Goal: Task Accomplishment & Management: Manage account settings

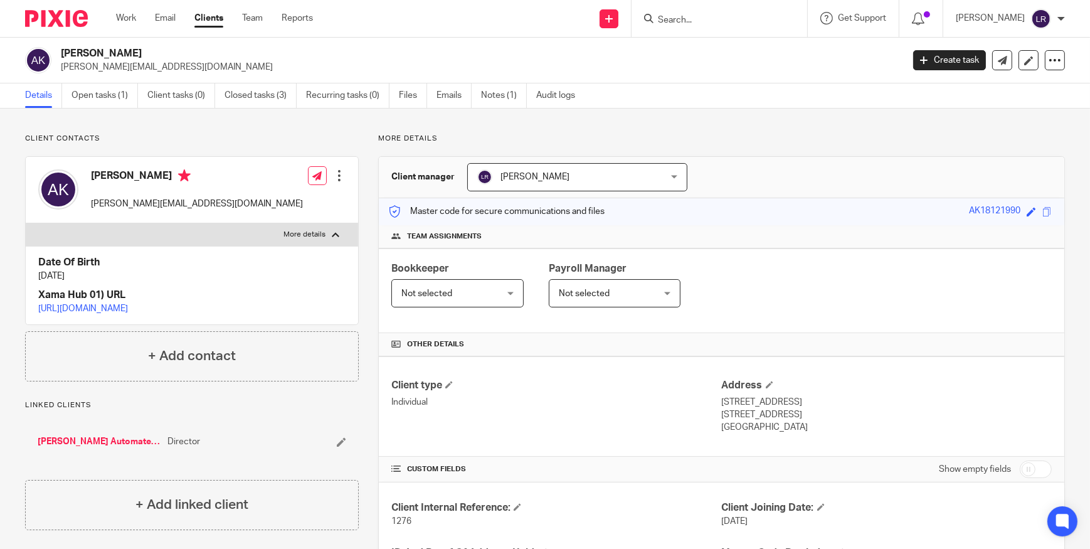
click at [715, 22] on input "Search" at bounding box center [713, 20] width 113 height 11
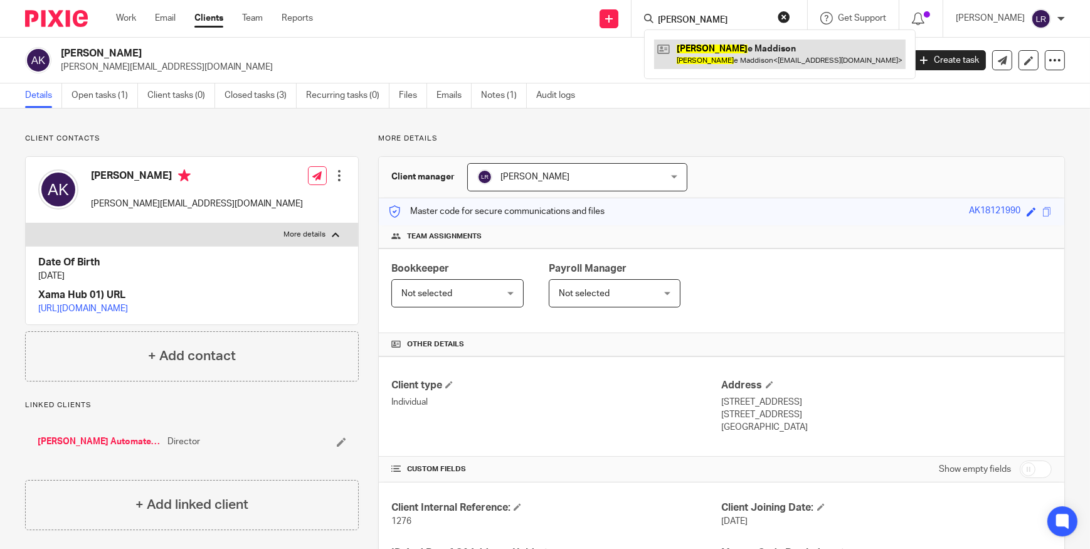
type input "[PERSON_NAME]"
click at [720, 53] on link at bounding box center [780, 54] width 252 height 29
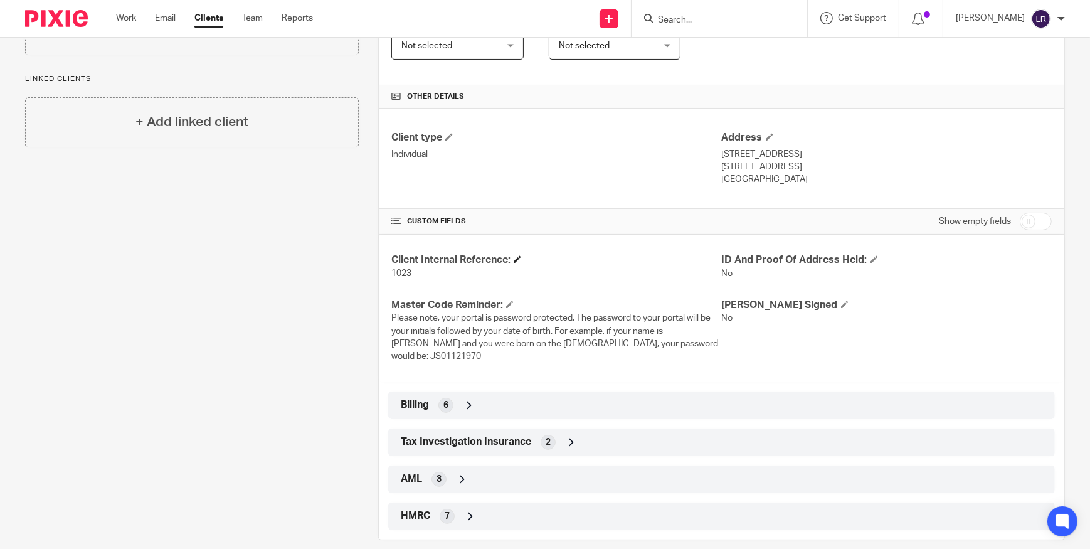
scroll to position [263, 0]
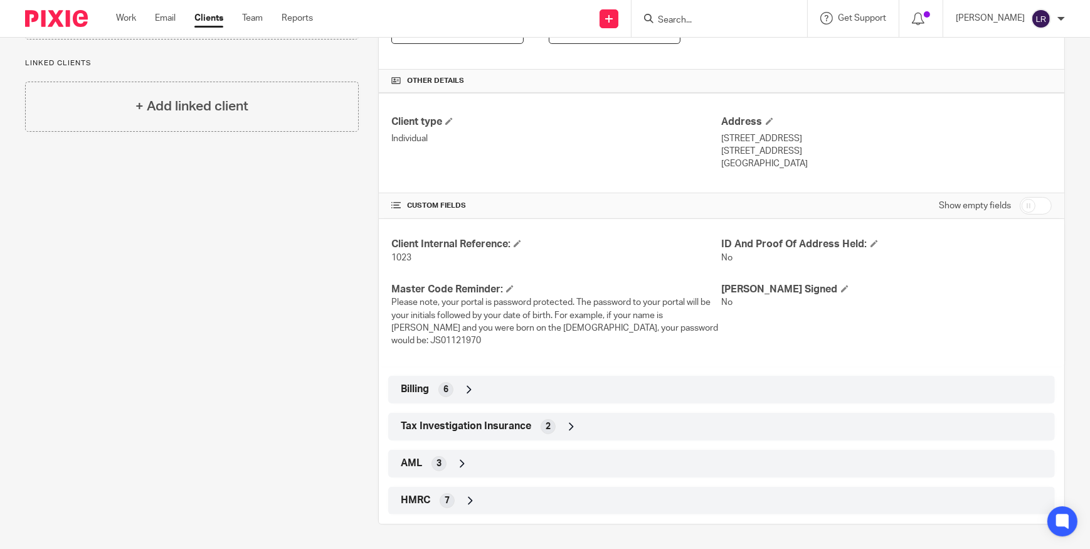
click at [467, 502] on icon at bounding box center [470, 500] width 13 height 13
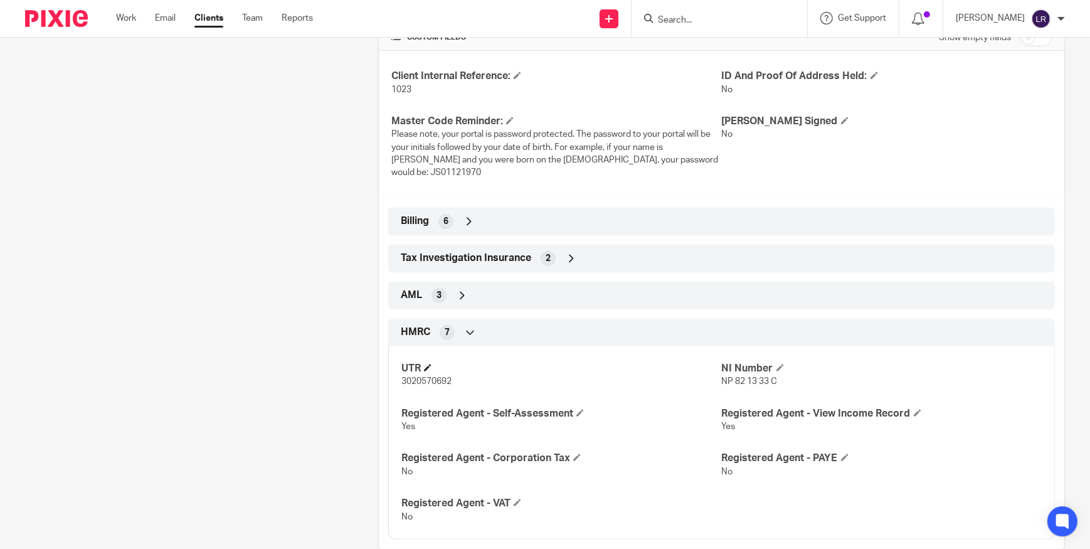
scroll to position [457, 0]
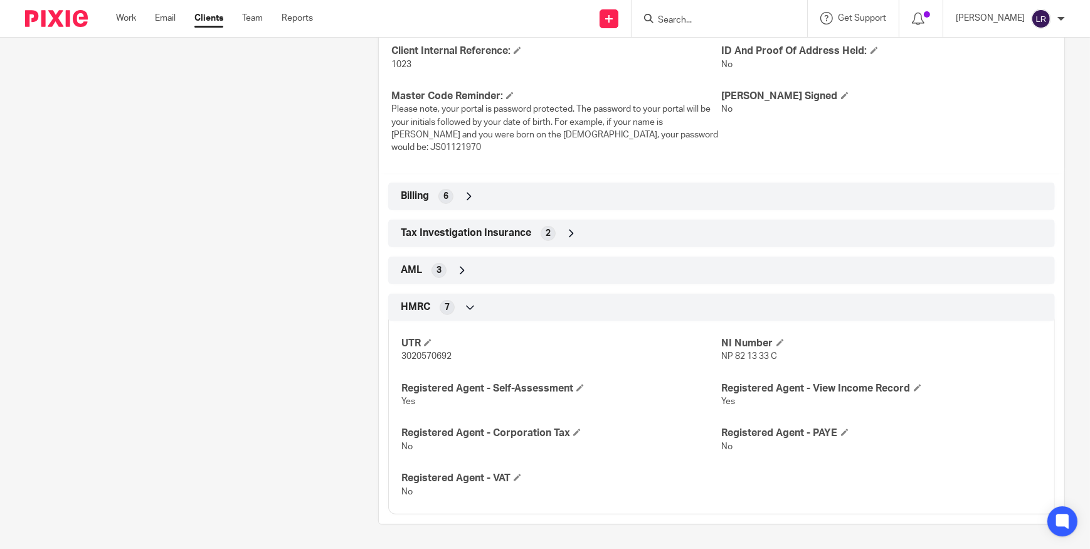
click at [736, 356] on span "NP 82 13 33 C" at bounding box center [750, 356] width 56 height 9
copy p "NP 82 13 33 C"
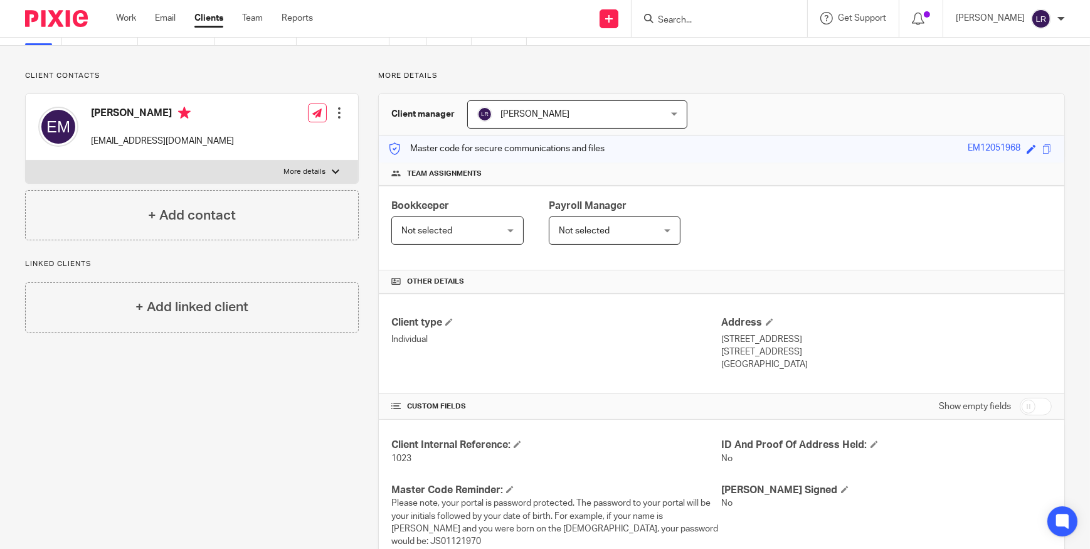
scroll to position [0, 0]
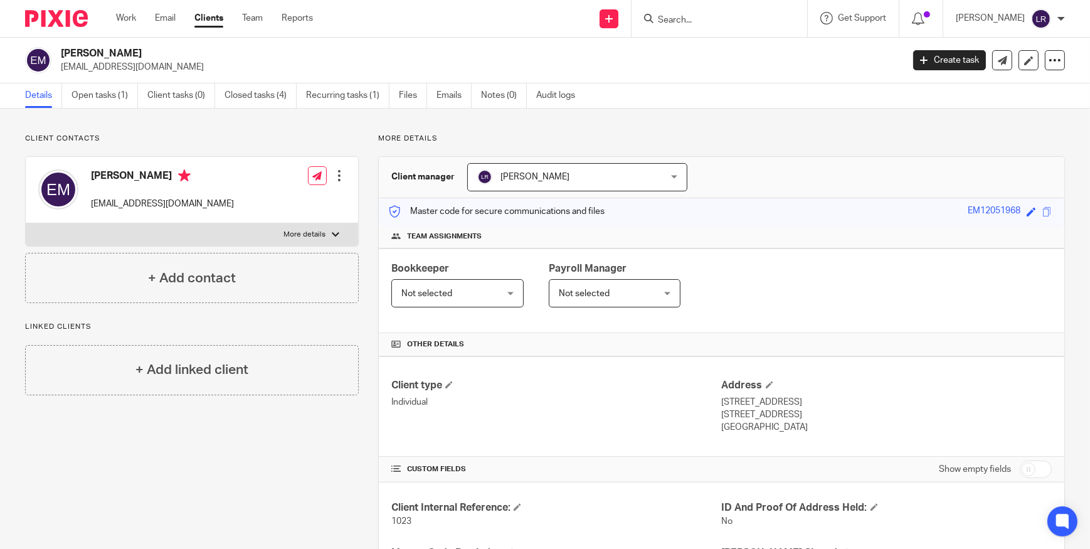
click at [322, 233] on label "More details" at bounding box center [192, 234] width 333 height 23
click at [26, 223] on input "More details" at bounding box center [25, 223] width 1 height 1
checkbox input "true"
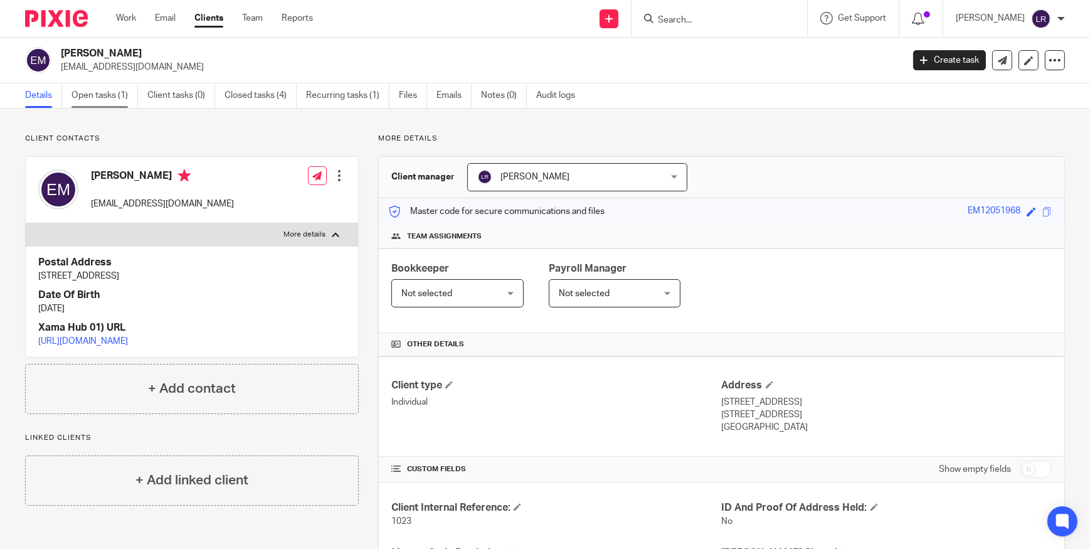
click at [89, 92] on link "Open tasks (1)" at bounding box center [105, 95] width 67 height 24
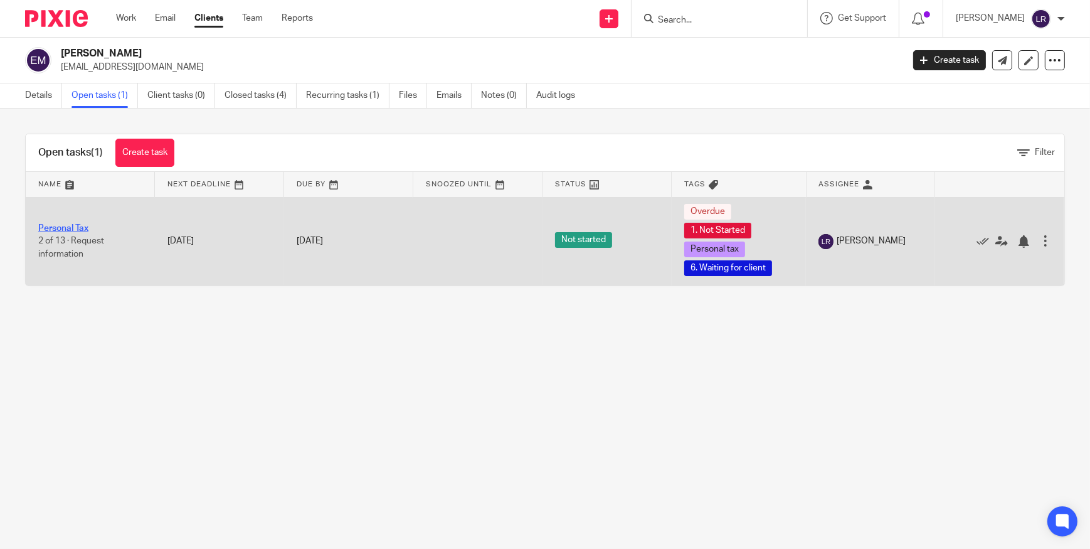
click at [78, 230] on link "Personal Tax" at bounding box center [63, 228] width 50 height 9
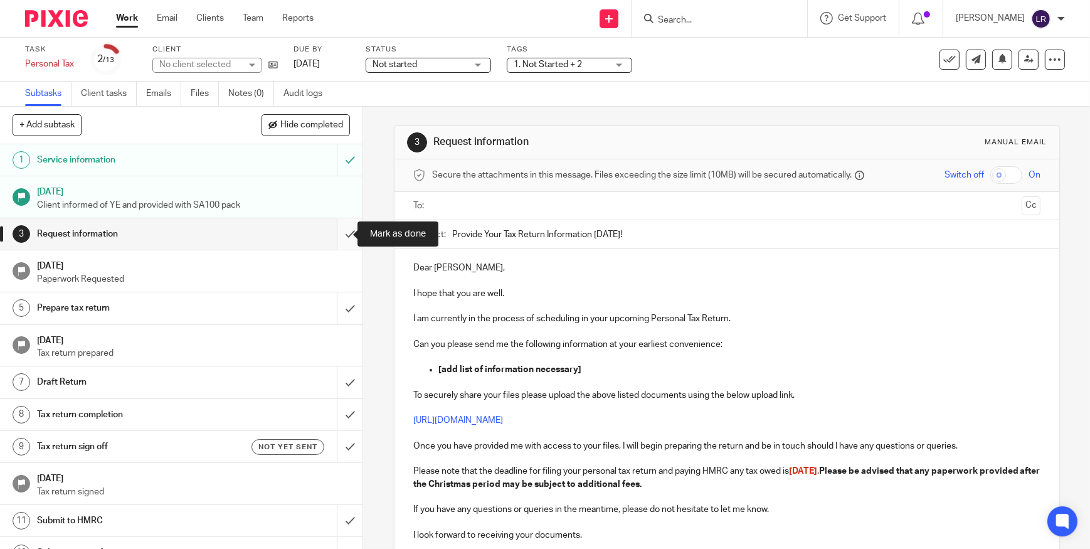
click at [339, 238] on input "submit" at bounding box center [181, 233] width 363 height 31
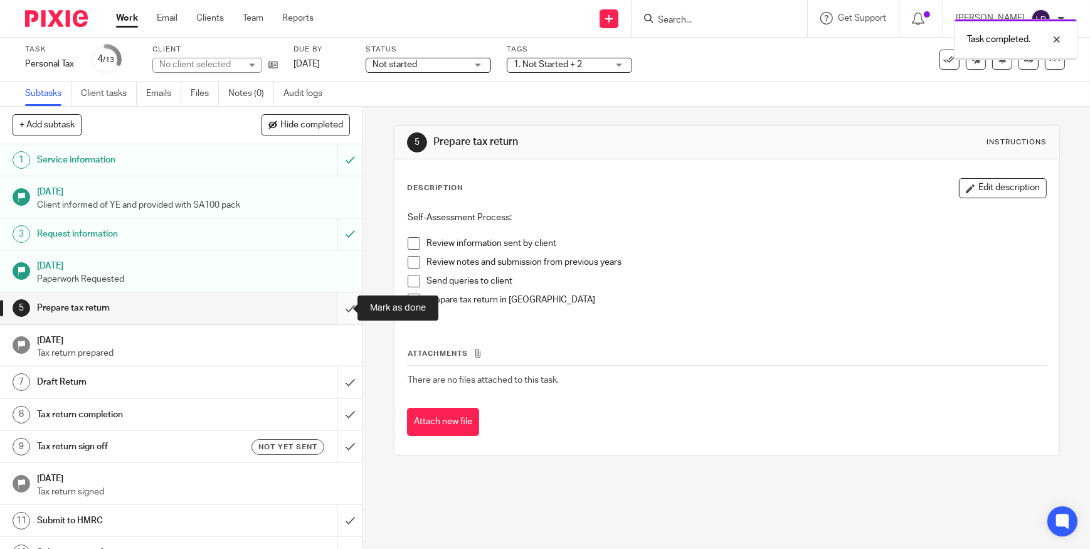
click at [334, 309] on input "submit" at bounding box center [181, 307] width 363 height 31
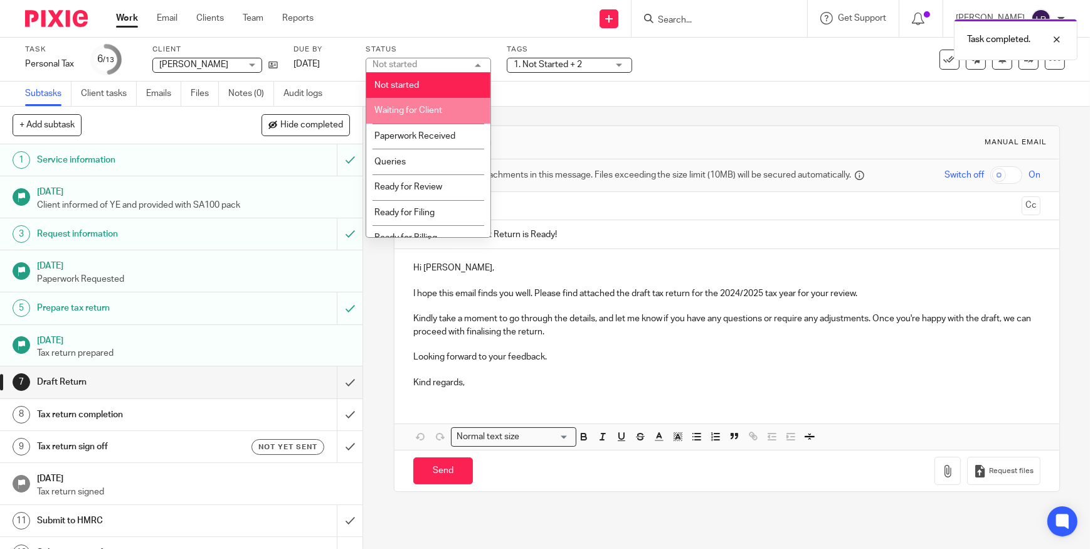
click at [430, 109] on span "Waiting for Client" at bounding box center [409, 110] width 68 height 9
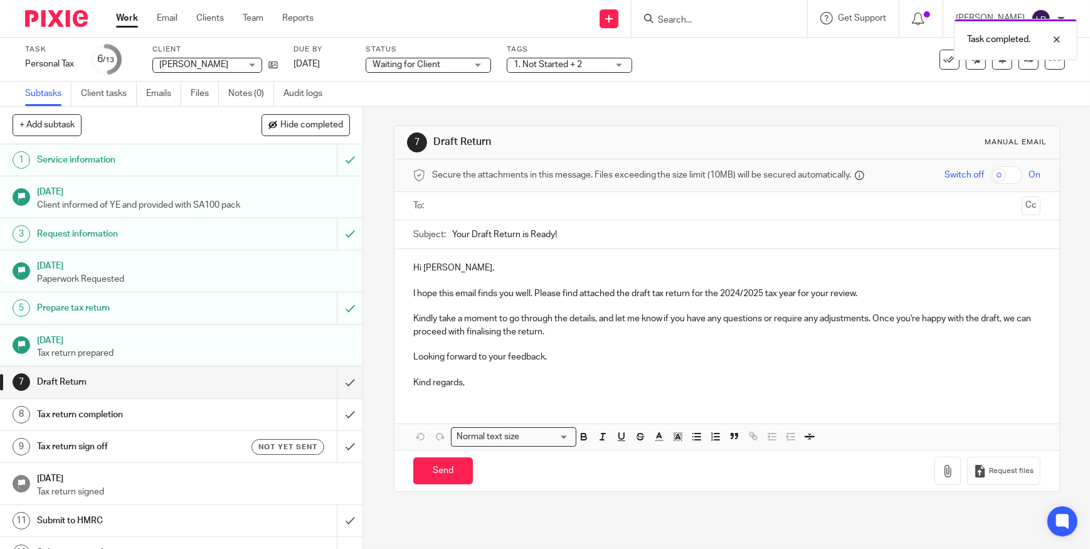
click at [565, 67] on span "1. Not Started + 2" at bounding box center [548, 64] width 68 height 9
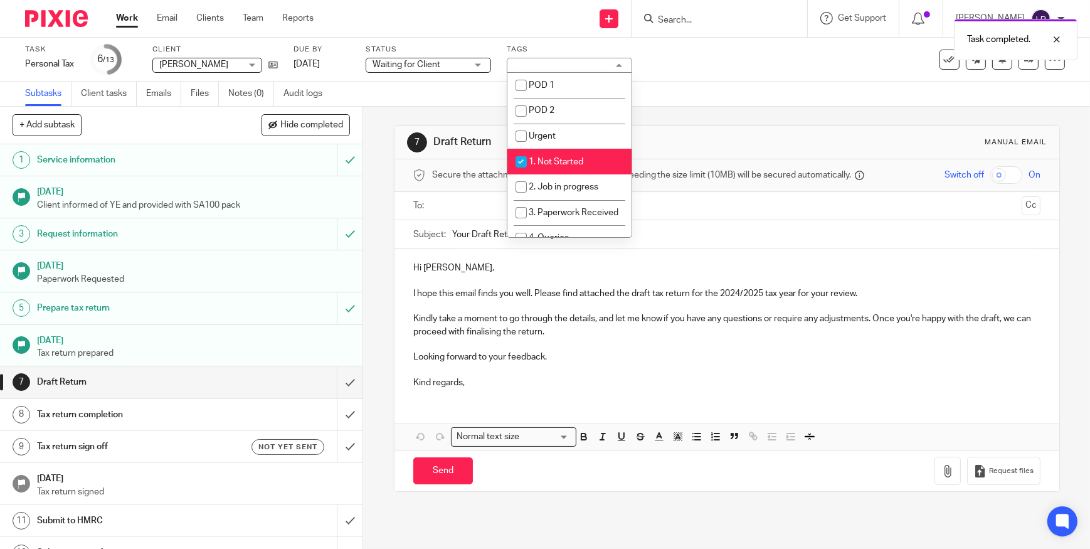
click at [560, 156] on li "1. Not Started" at bounding box center [570, 162] width 124 height 26
checkbox input "false"
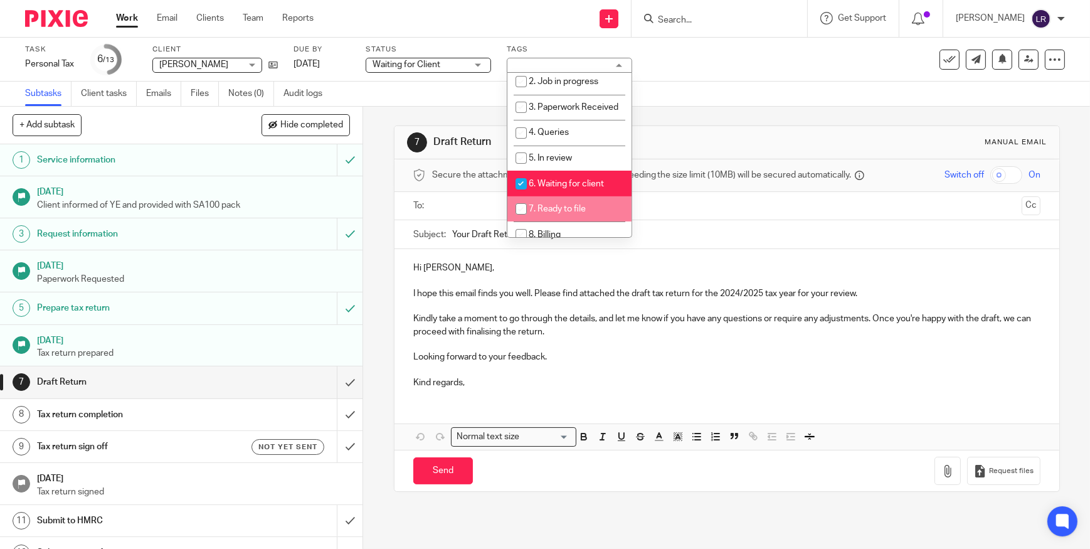
scroll to position [171, 0]
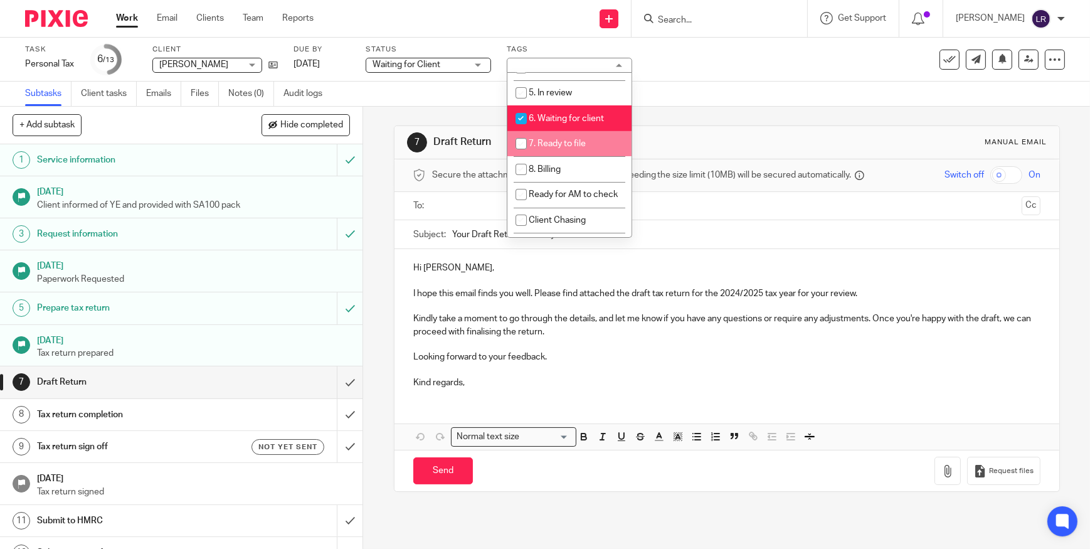
click at [564, 148] on span "7. Ready to file" at bounding box center [557, 143] width 57 height 9
checkbox input "true"
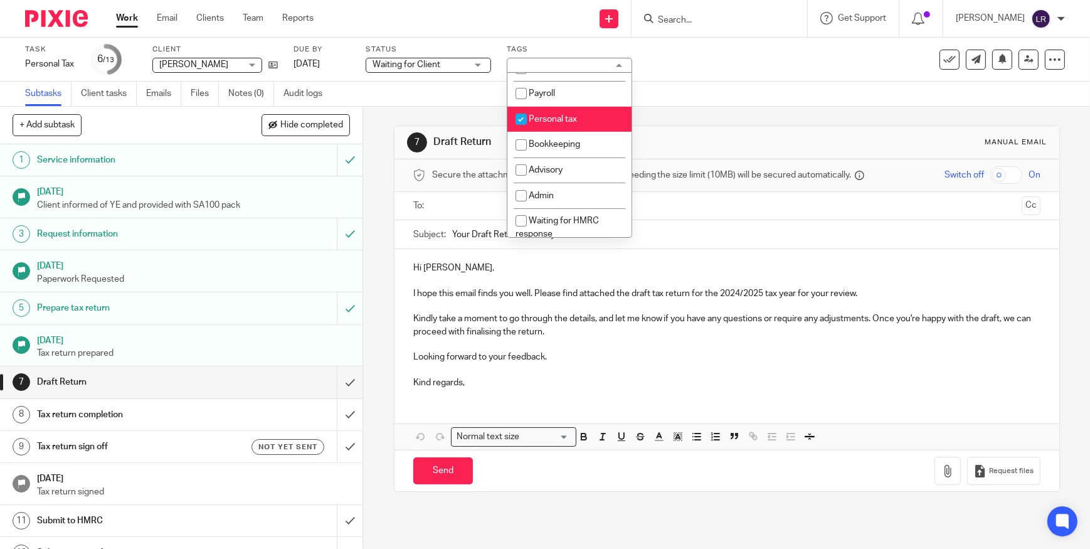
scroll to position [513, 0]
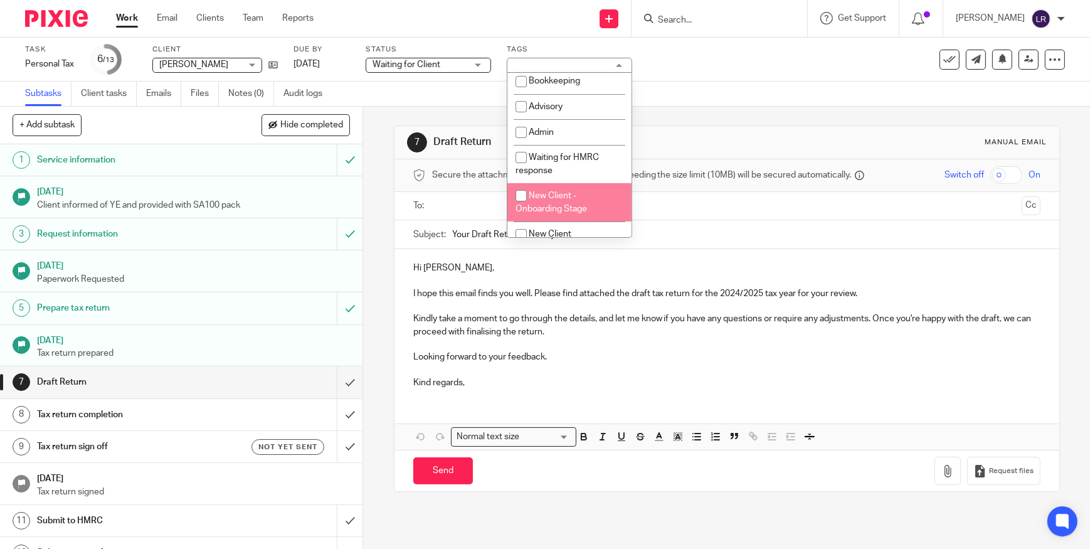
click at [455, 295] on p "I hope this email finds you well. Please find attached the draft tax return for…" at bounding box center [726, 293] width 627 height 13
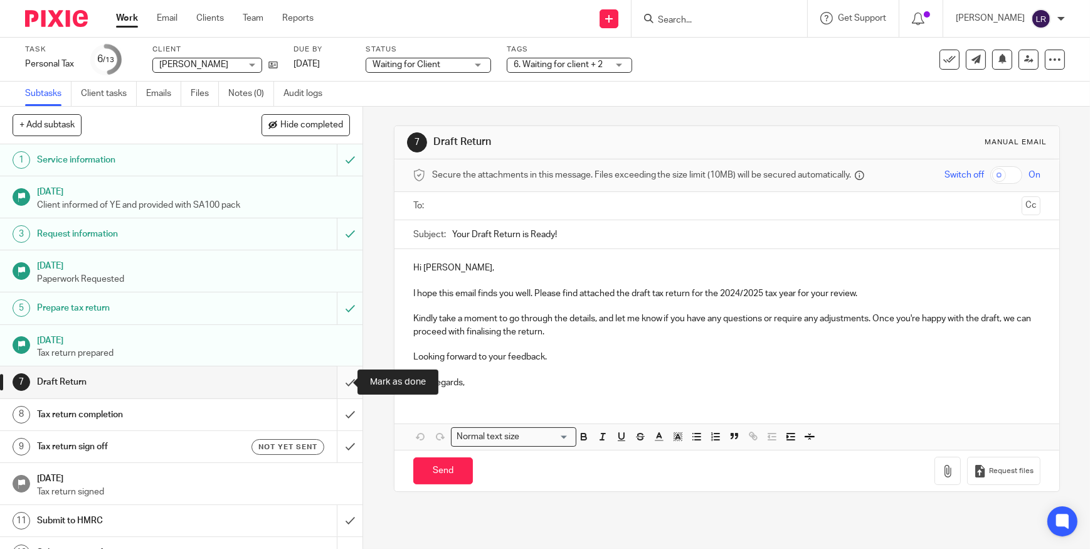
click at [341, 381] on input "submit" at bounding box center [181, 381] width 363 height 31
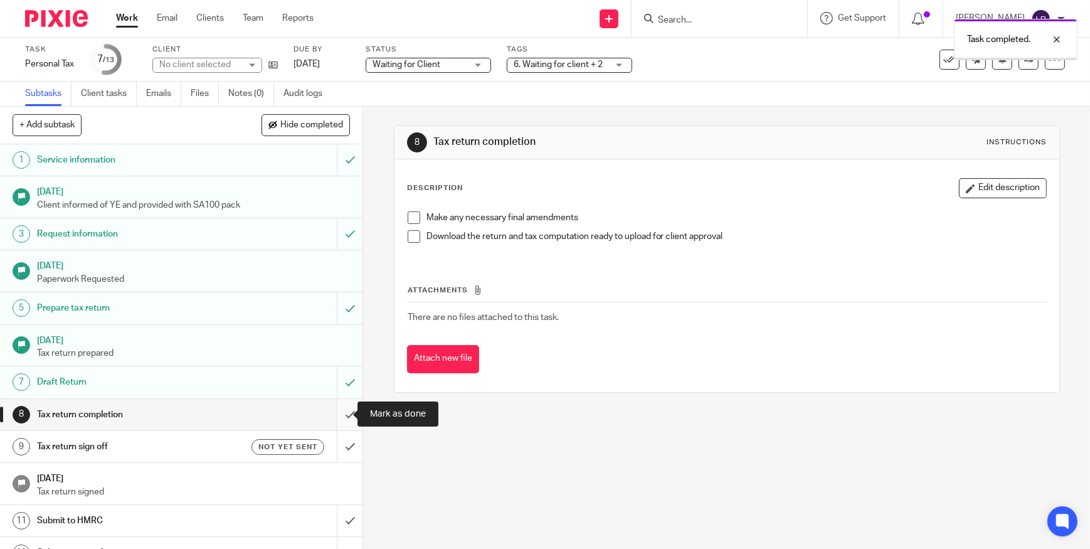
click at [338, 409] on input "submit" at bounding box center [181, 414] width 363 height 31
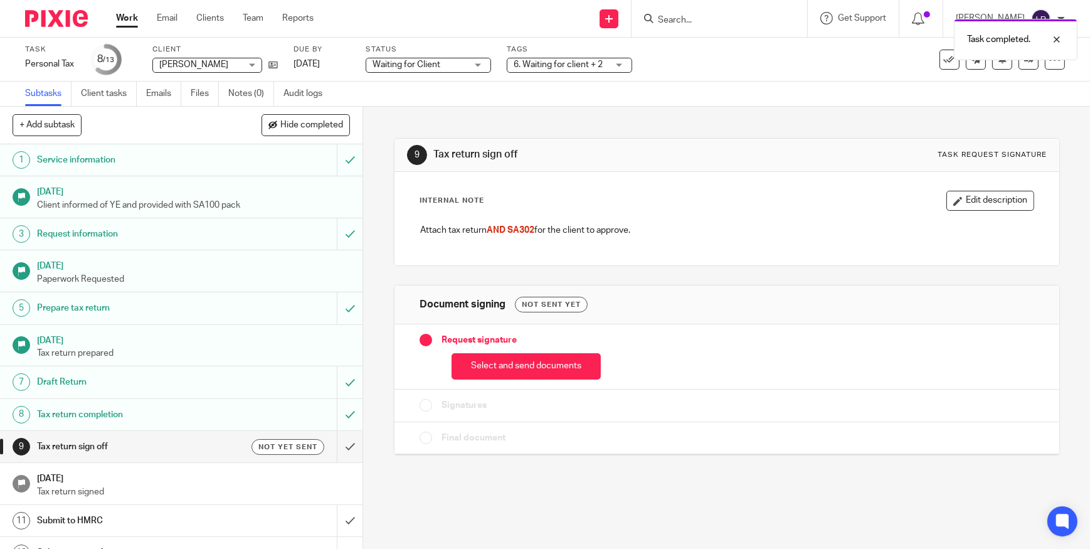
click at [207, 402] on link "8 Tax return completion" at bounding box center [168, 414] width 337 height 31
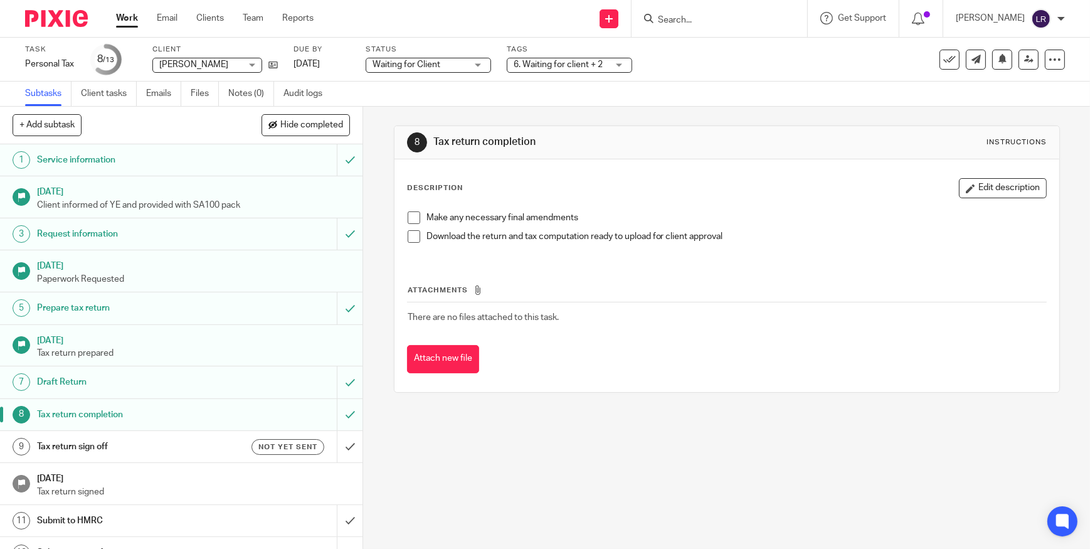
click at [56, 17] on img at bounding box center [56, 18] width 63 height 17
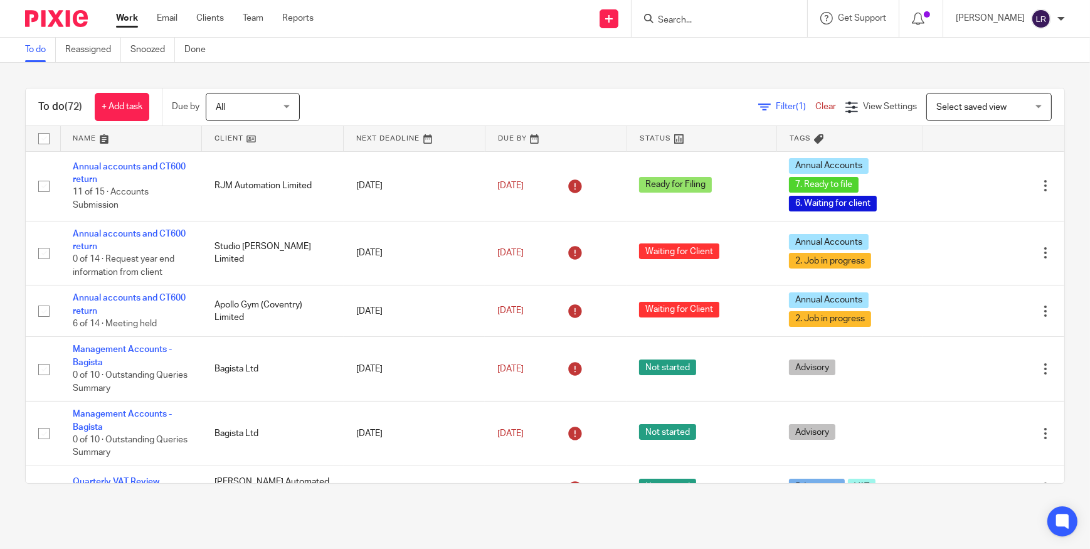
click at [709, 23] on input "Search" at bounding box center [713, 20] width 113 height 11
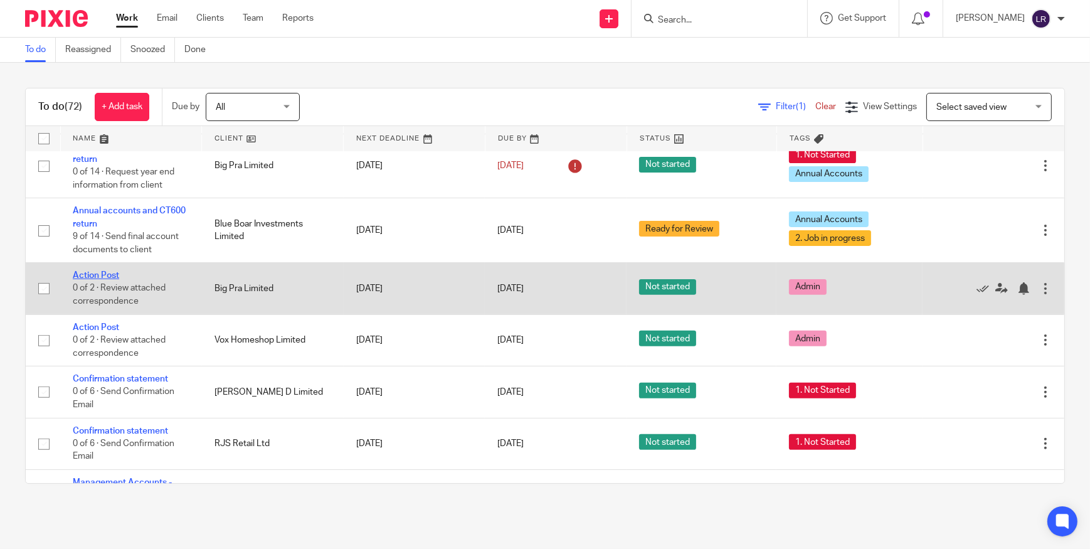
scroll to position [570, 0]
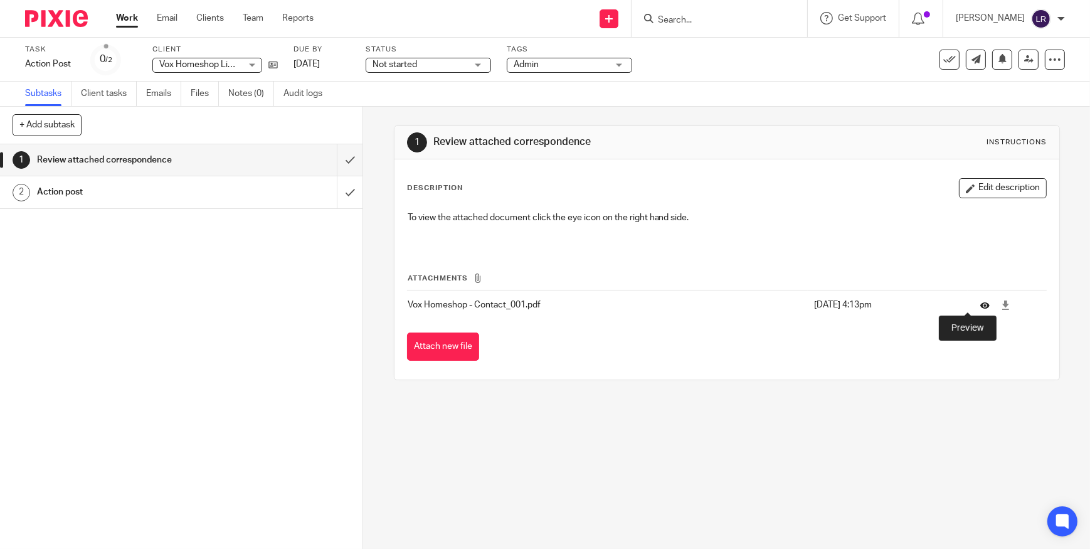
click at [981, 304] on icon at bounding box center [985, 305] width 9 height 9
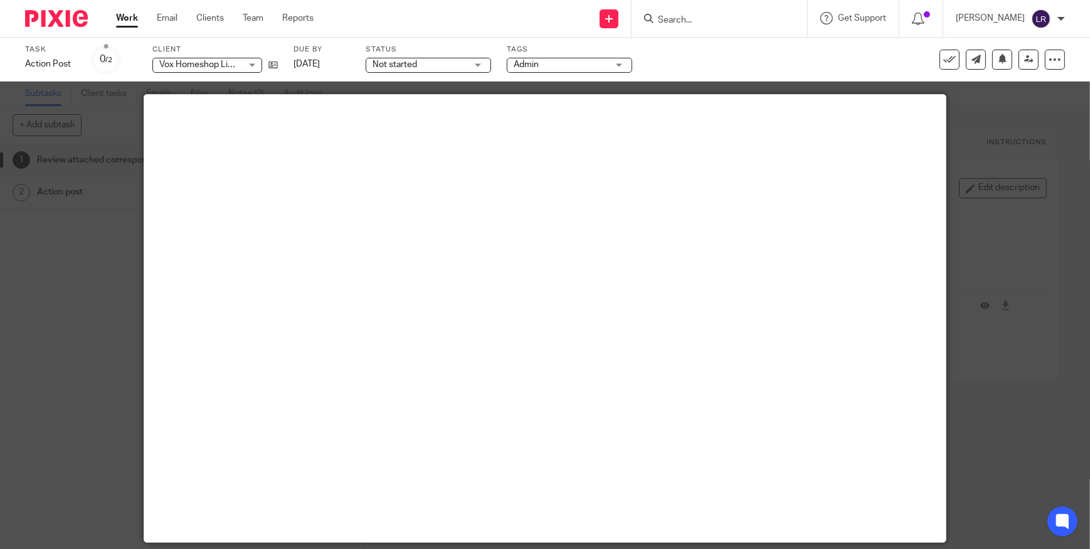
click at [1000, 240] on div at bounding box center [545, 274] width 1090 height 549
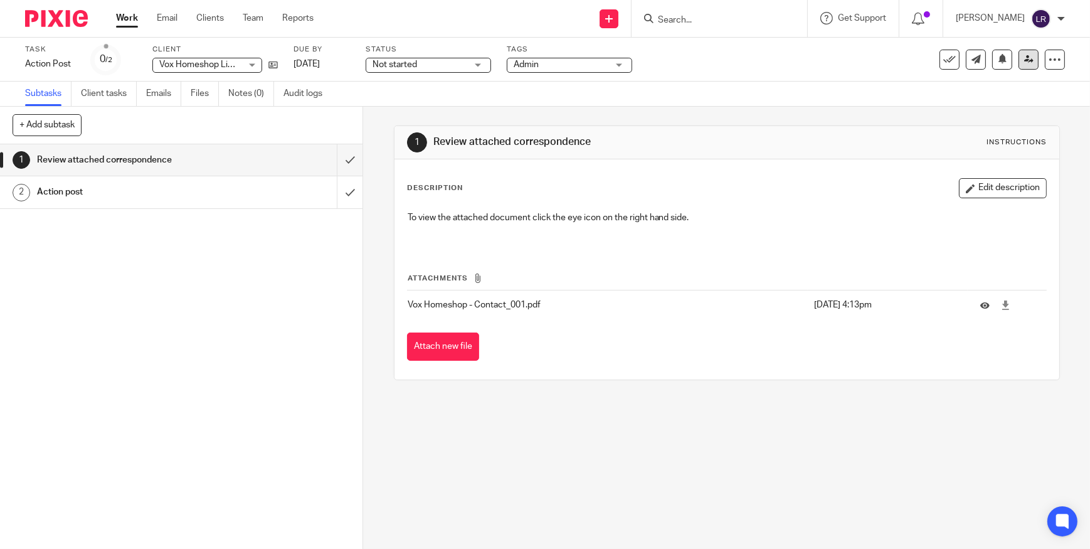
click at [1025, 56] on icon at bounding box center [1029, 59] width 9 height 9
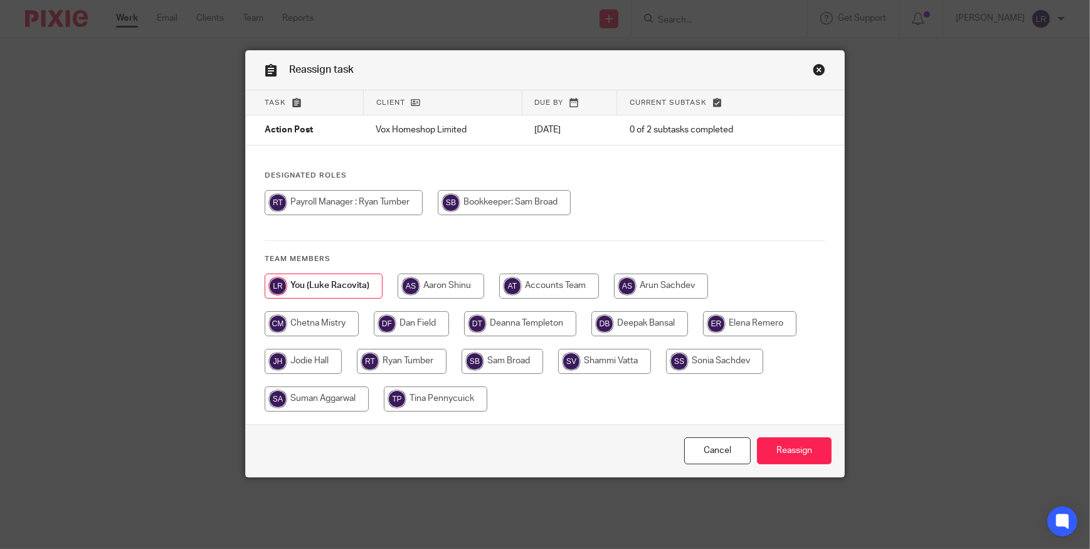
click at [412, 360] on input "radio" at bounding box center [402, 361] width 90 height 25
radio input "true"
click at [779, 449] on input "Reassign" at bounding box center [794, 450] width 75 height 27
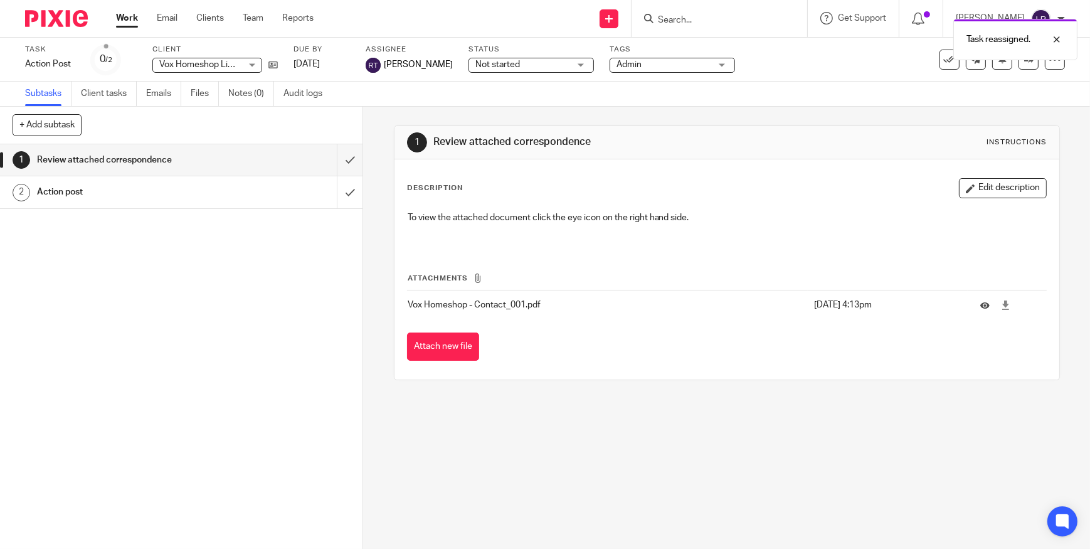
click at [65, 22] on img at bounding box center [56, 18] width 63 height 17
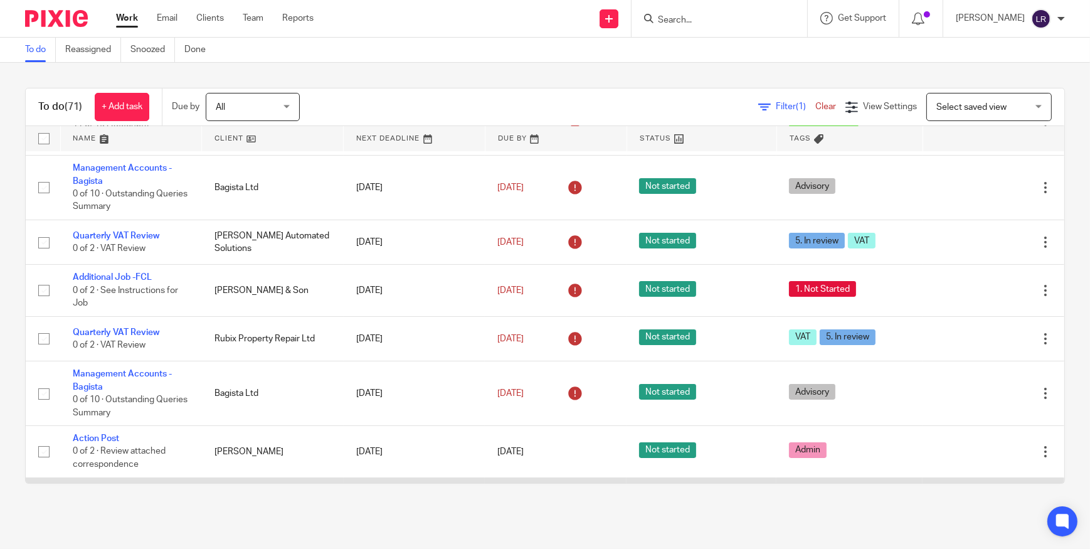
scroll to position [342, 0]
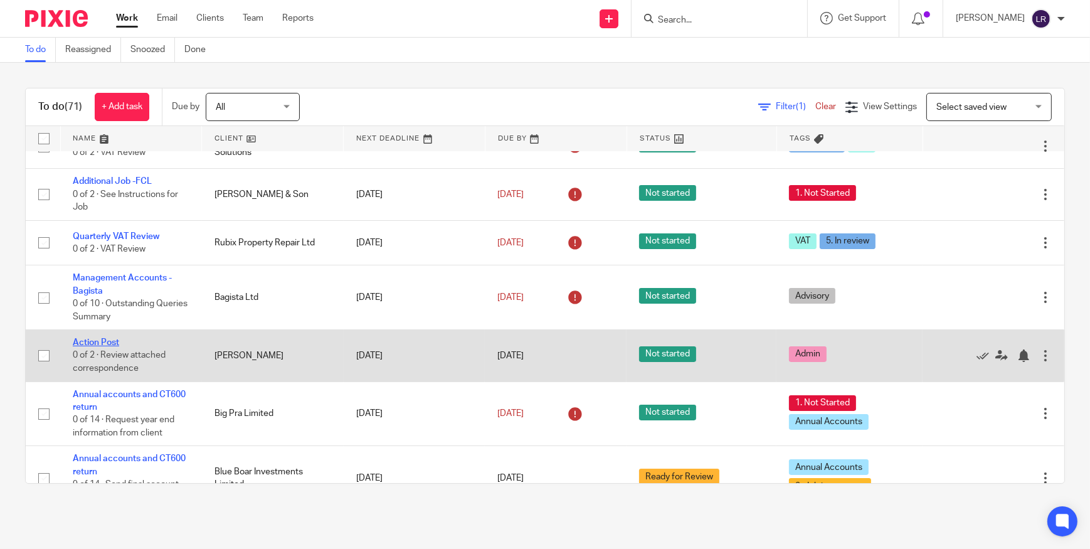
click at [106, 340] on link "Action Post" at bounding box center [96, 342] width 46 height 9
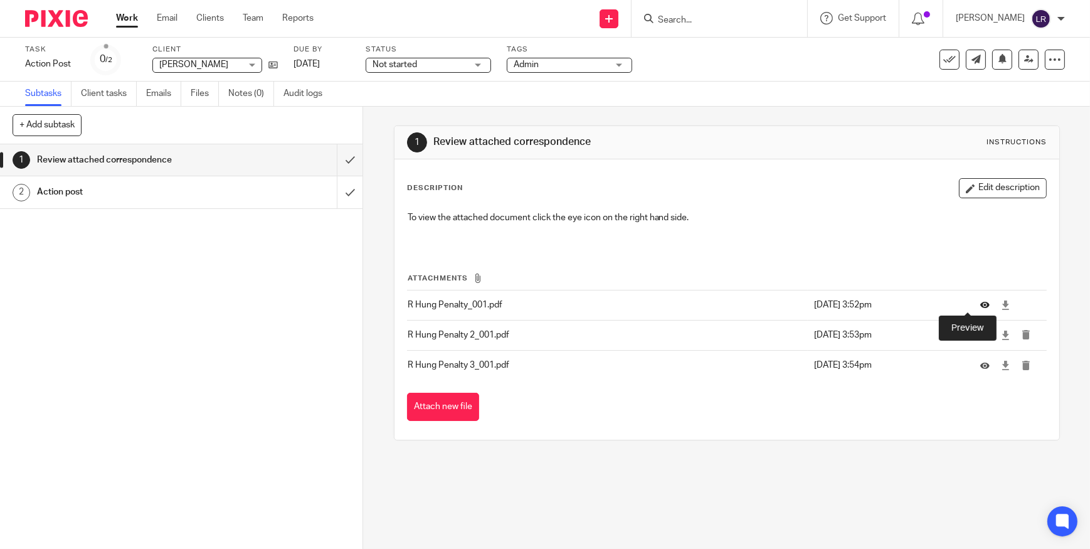
click at [981, 306] on icon at bounding box center [985, 305] width 9 height 9
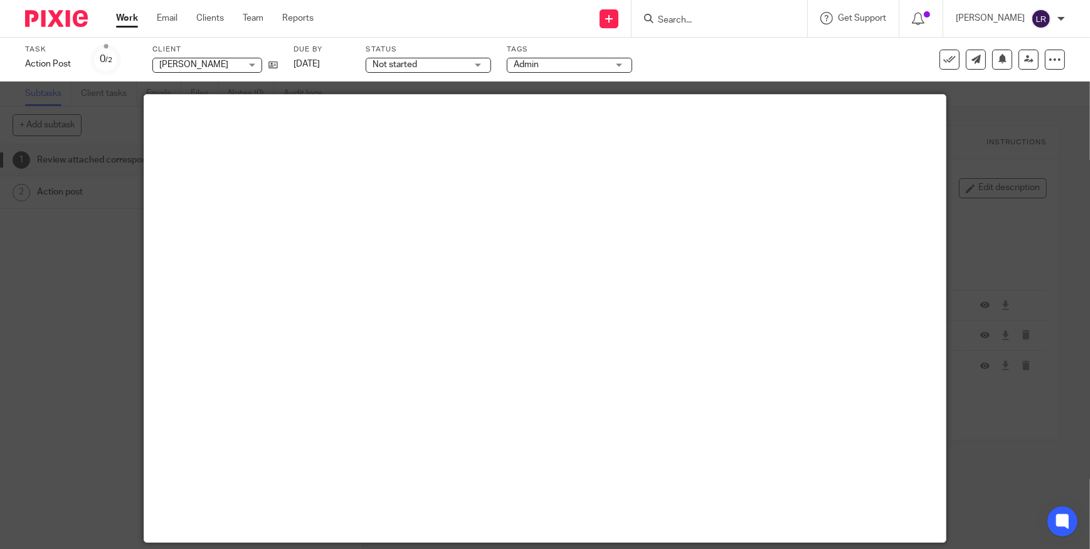
click at [1026, 201] on div at bounding box center [545, 274] width 1090 height 549
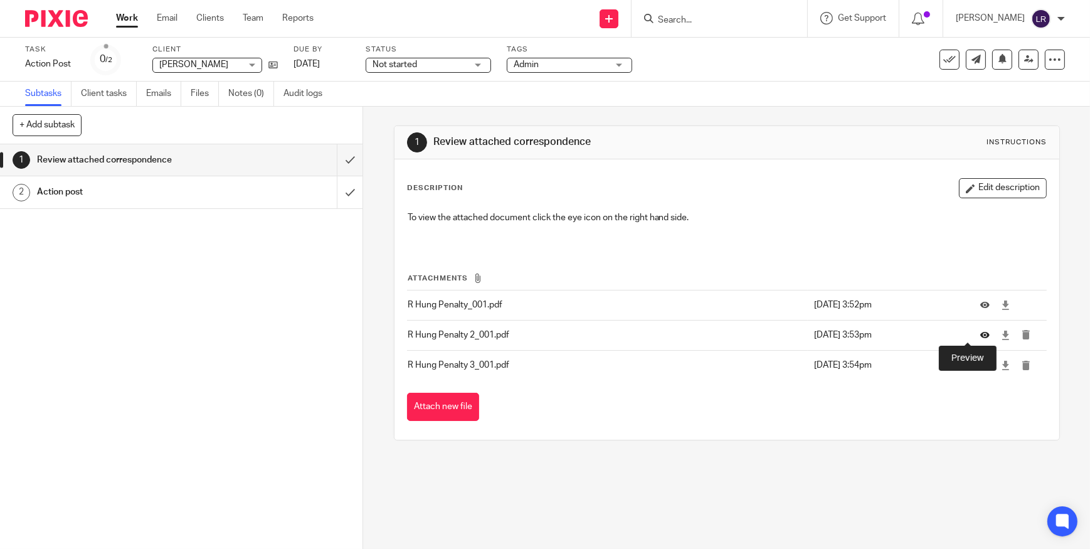
click at [981, 333] on icon at bounding box center [985, 335] width 9 height 9
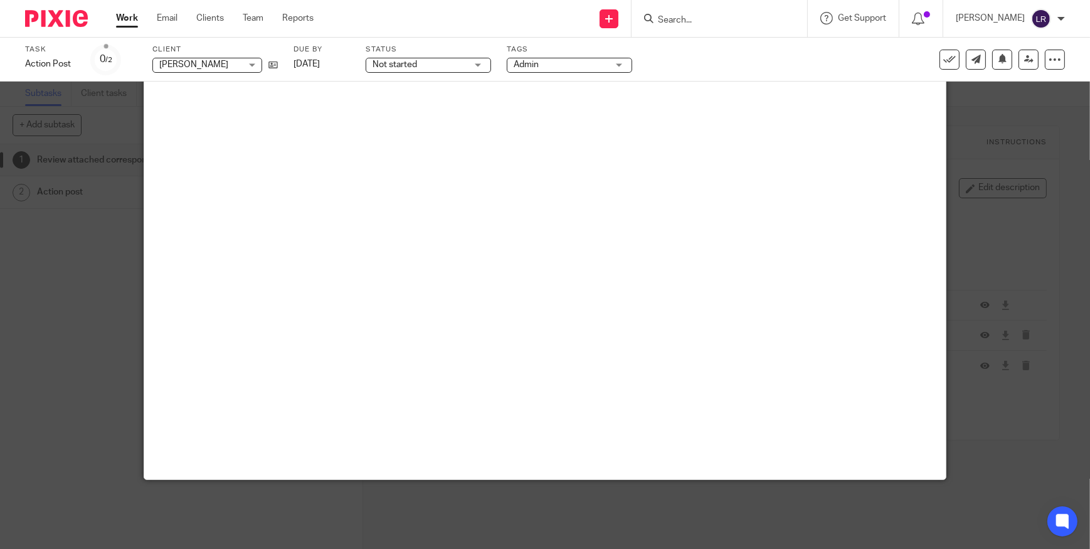
scroll to position [88, 0]
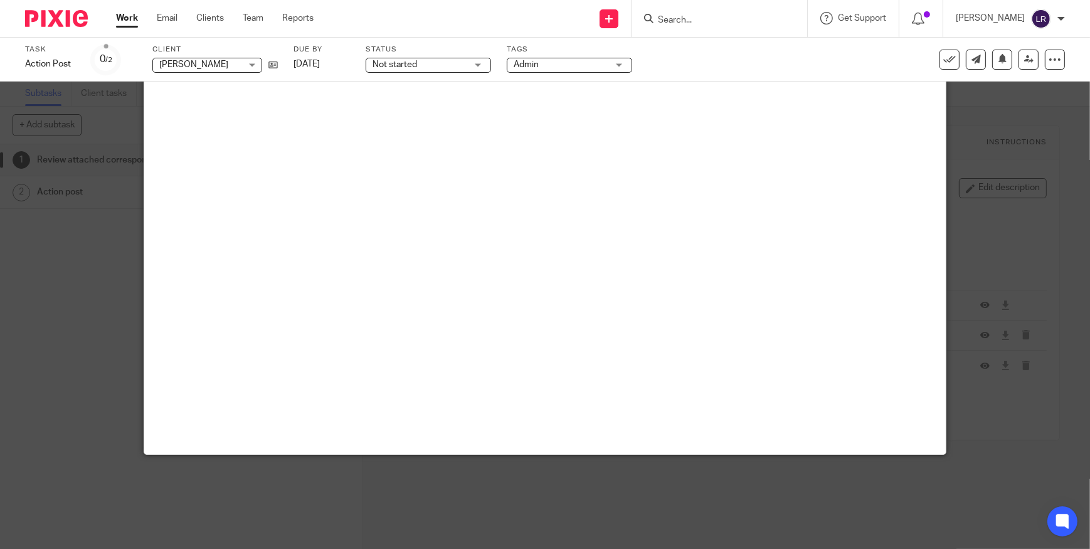
click at [1021, 409] on div at bounding box center [545, 274] width 1090 height 549
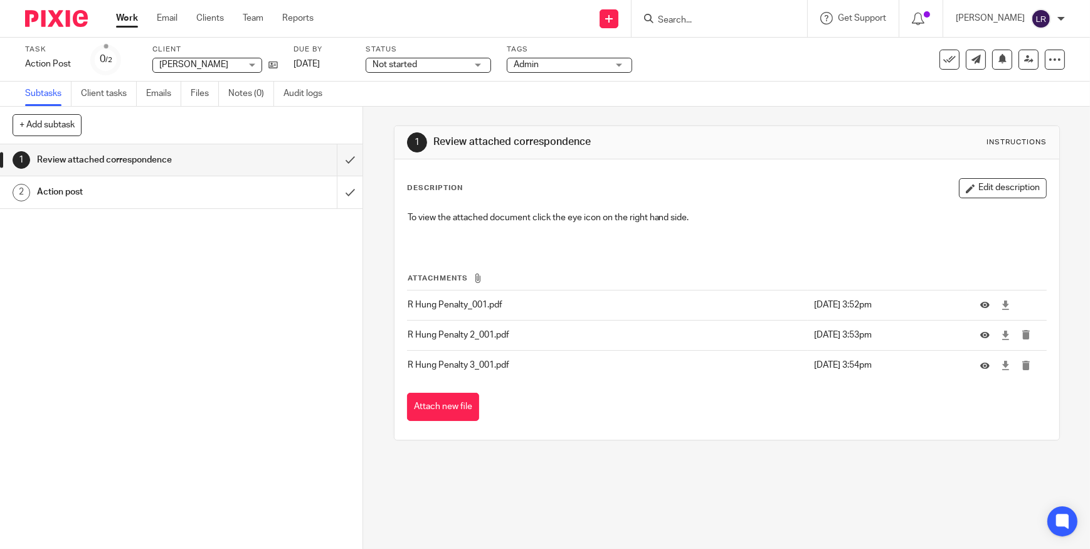
click at [968, 361] on td at bounding box center [1007, 365] width 79 height 30
click at [981, 365] on icon at bounding box center [985, 365] width 9 height 9
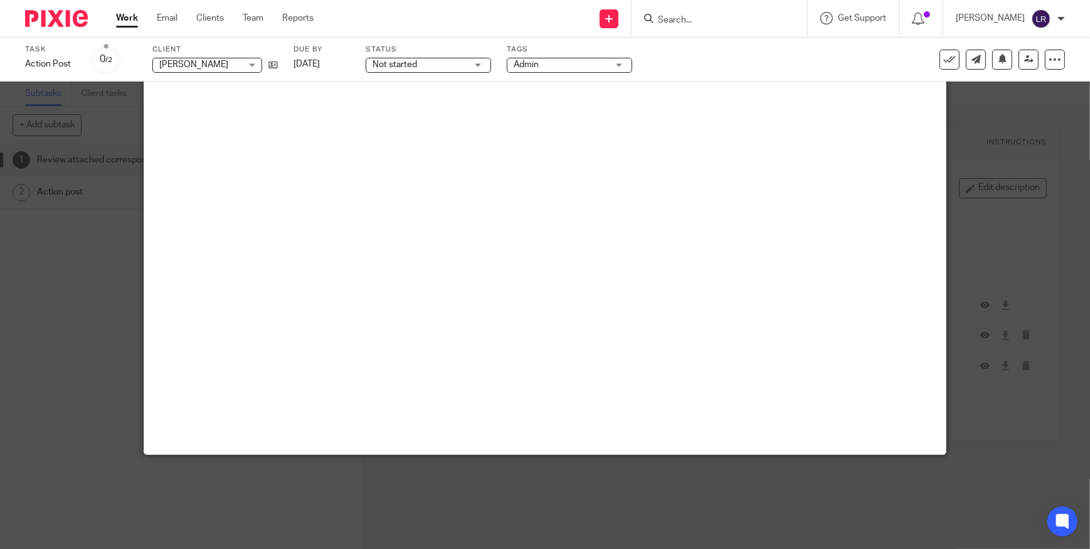
click at [851, 473] on div at bounding box center [545, 274] width 1090 height 549
click at [858, 494] on div at bounding box center [545, 274] width 1090 height 549
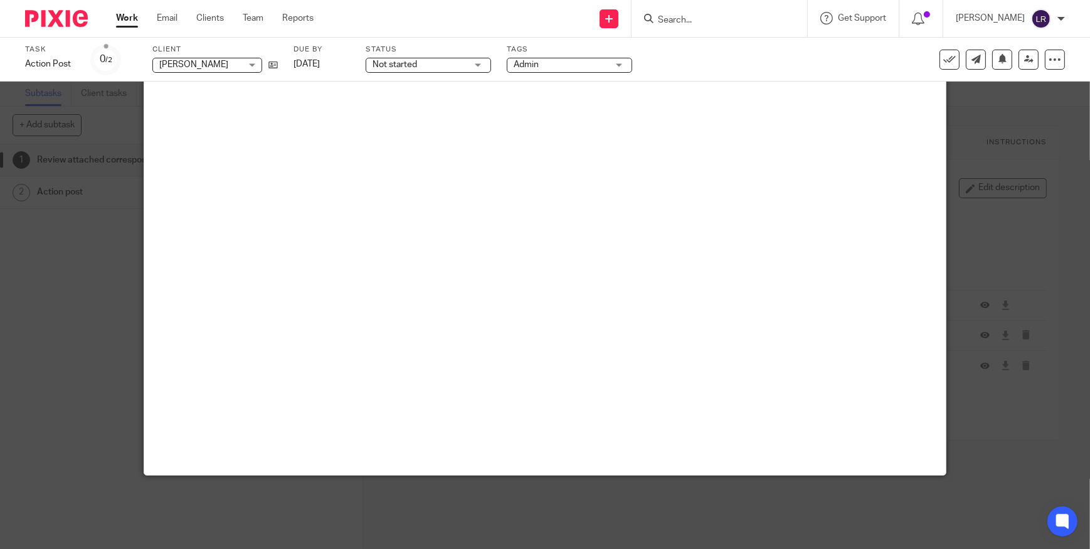
scroll to position [31, 0]
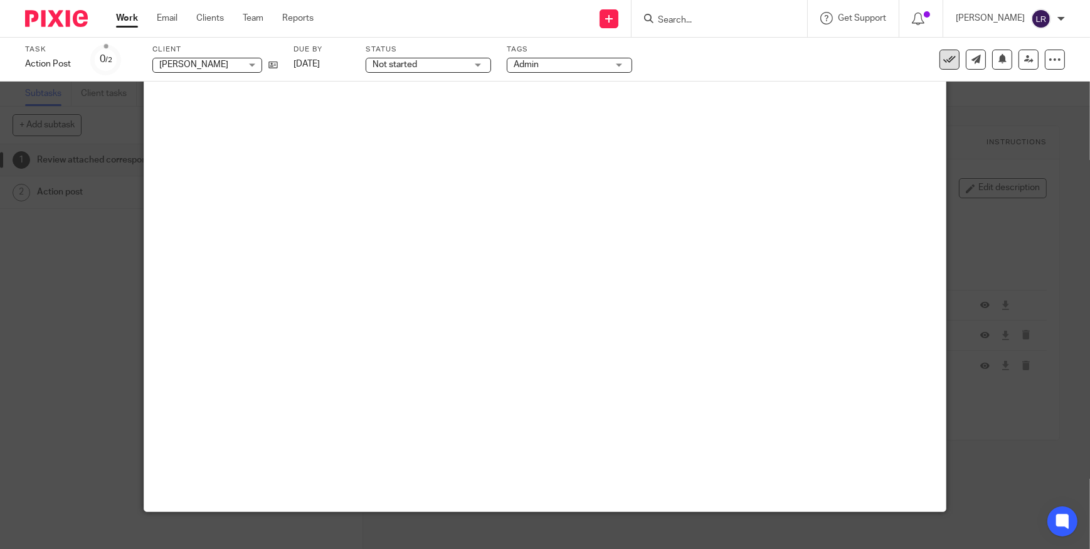
click at [944, 61] on icon at bounding box center [950, 59] width 13 height 13
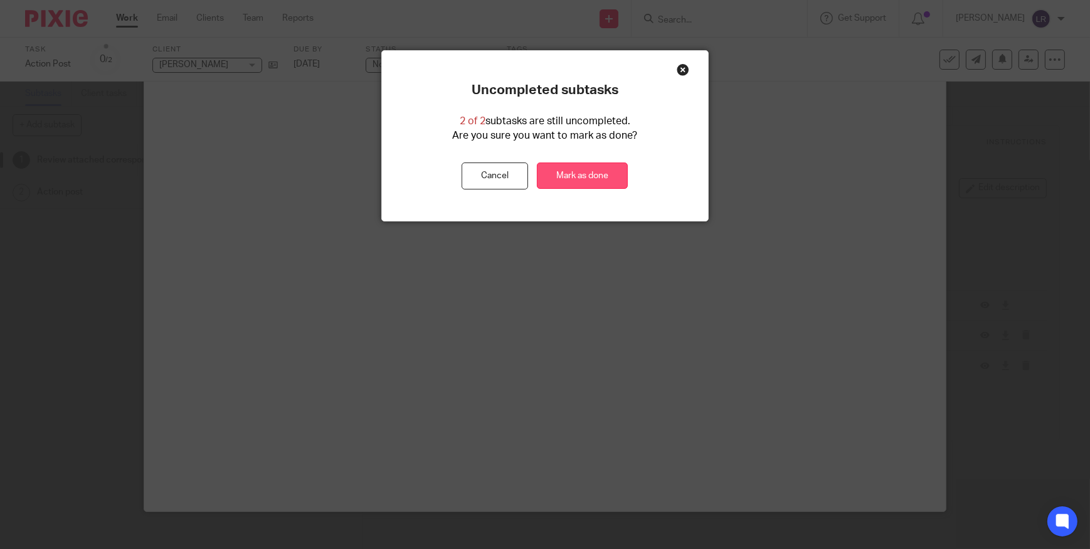
click at [575, 181] on link "Mark as done" at bounding box center [582, 175] width 91 height 27
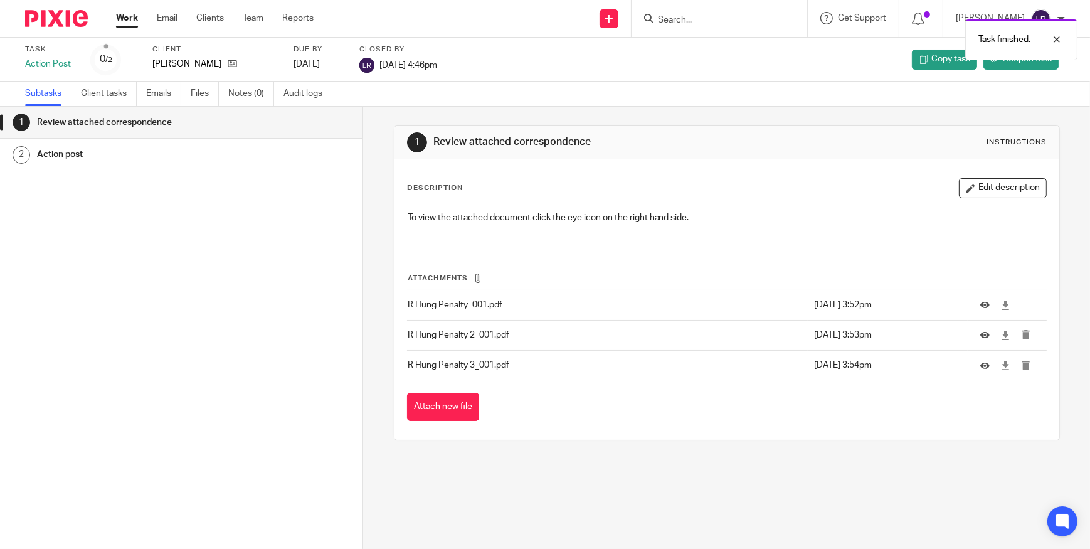
click at [57, 22] on img at bounding box center [56, 18] width 63 height 17
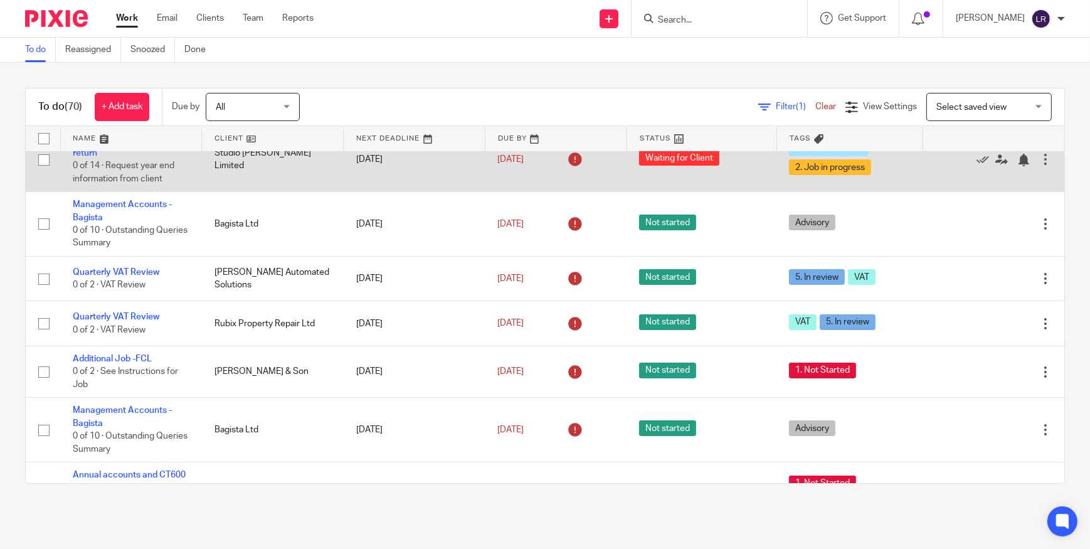
scroll to position [228, 0]
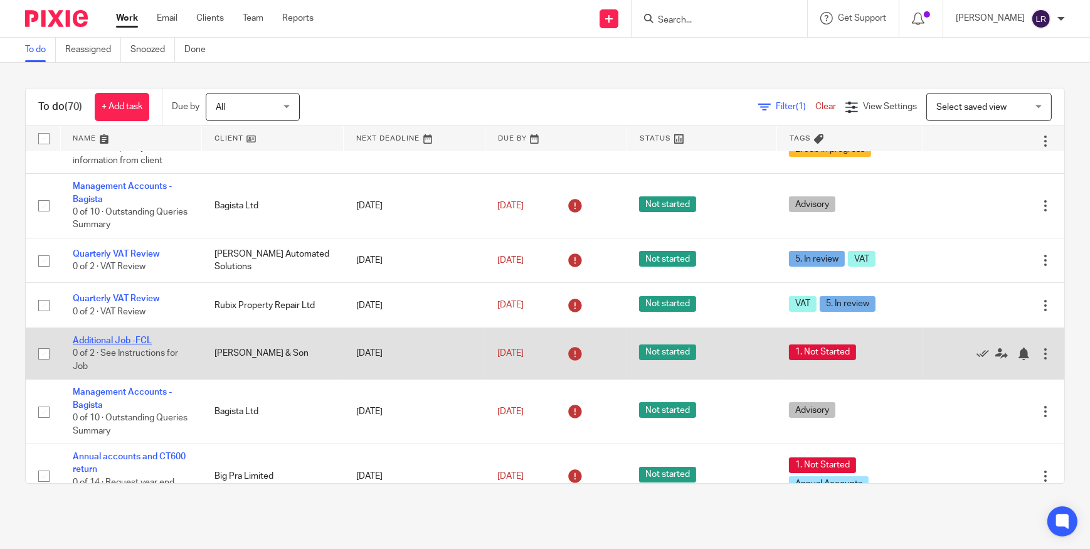
click at [130, 336] on link "Additional Job -FCL" at bounding box center [112, 340] width 79 height 9
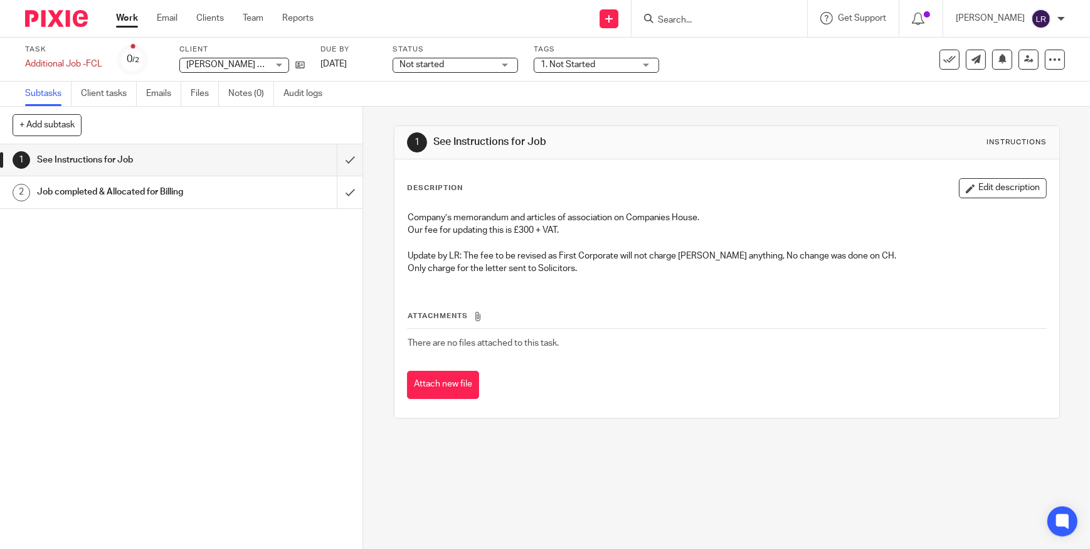
click at [430, 251] on p "Update by LR: The fee to be revised as First Corporate will not charge Sachdevs…" at bounding box center [727, 256] width 639 height 13
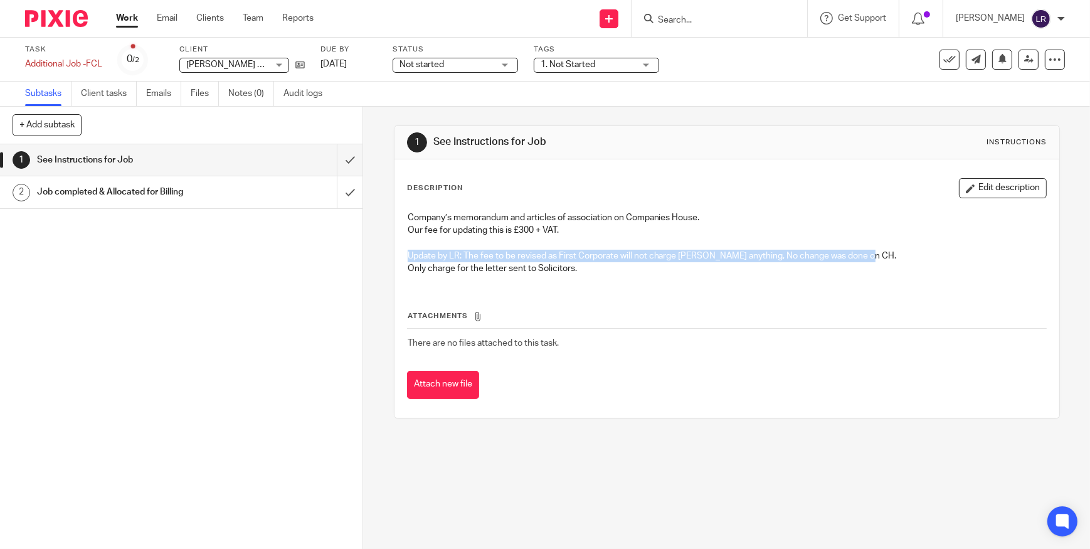
click at [430, 251] on p "Update by LR: The fee to be revised as First Corporate will not charge Sachdevs…" at bounding box center [727, 256] width 639 height 13
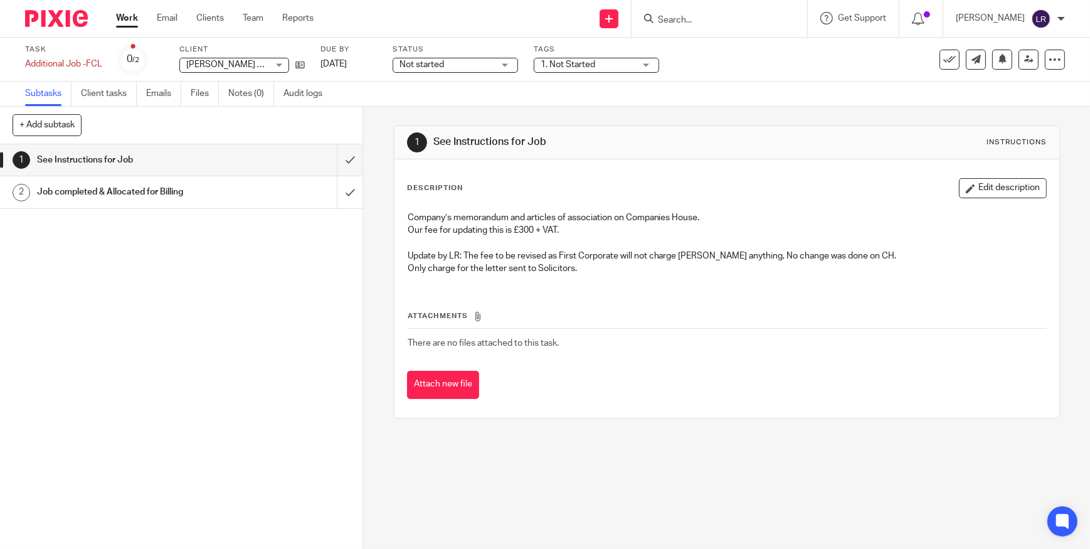
click at [425, 272] on p "Only charge for the letter sent to Solicitors." at bounding box center [727, 268] width 639 height 13
click at [977, 183] on button "Edit description" at bounding box center [1003, 188] width 88 height 20
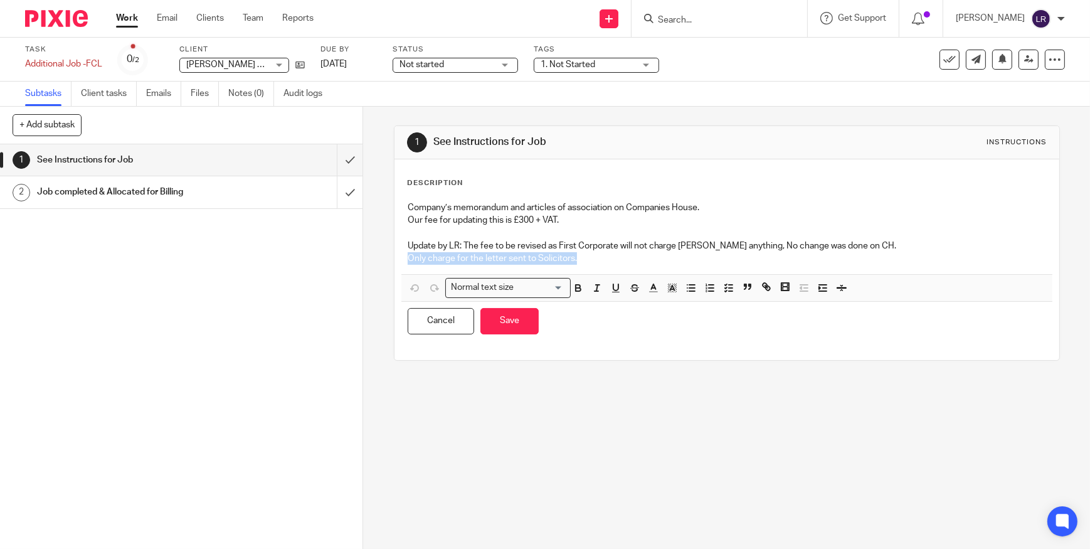
click at [590, 260] on p "Only charge for the letter sent to Solicitors." at bounding box center [727, 258] width 639 height 13
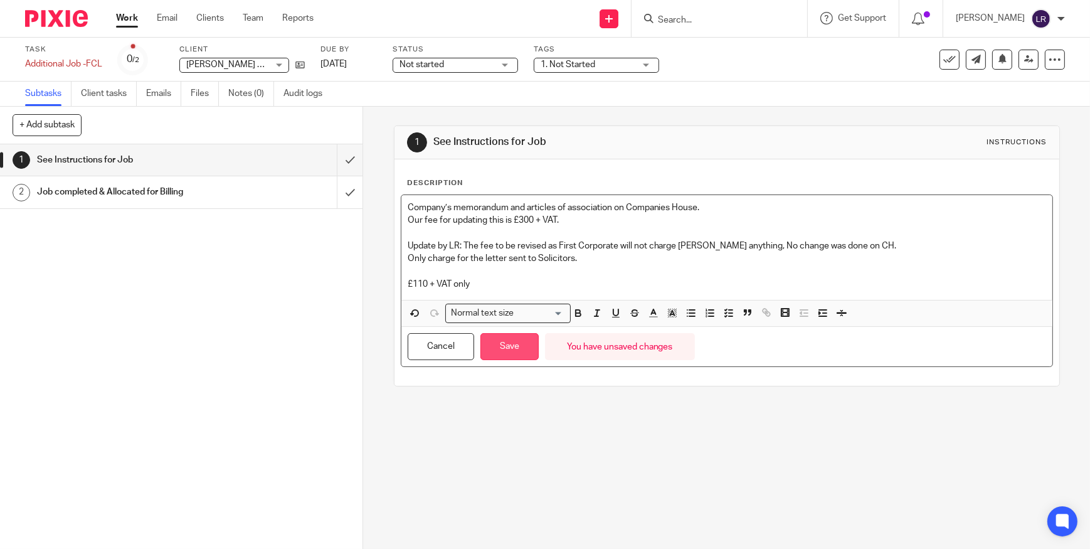
click at [496, 344] on button "Save" at bounding box center [510, 346] width 58 height 27
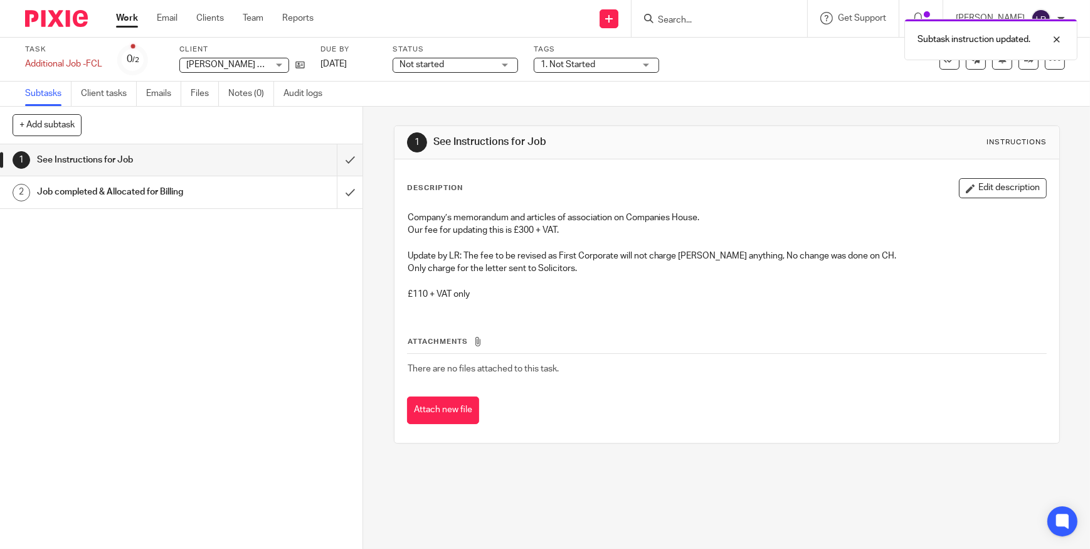
click at [472, 63] on span "Not started" at bounding box center [447, 64] width 94 height 13
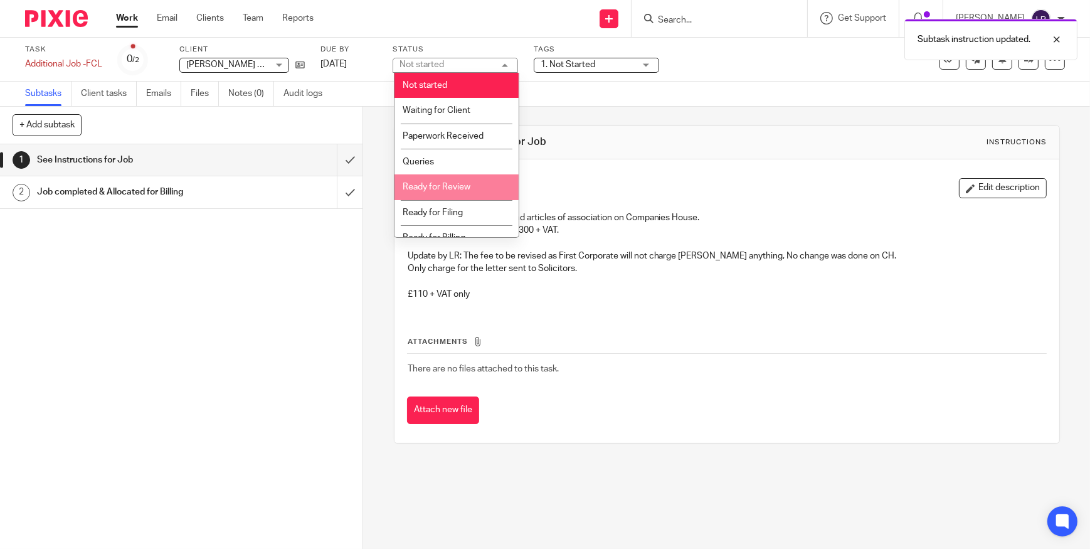
scroll to position [13, 0]
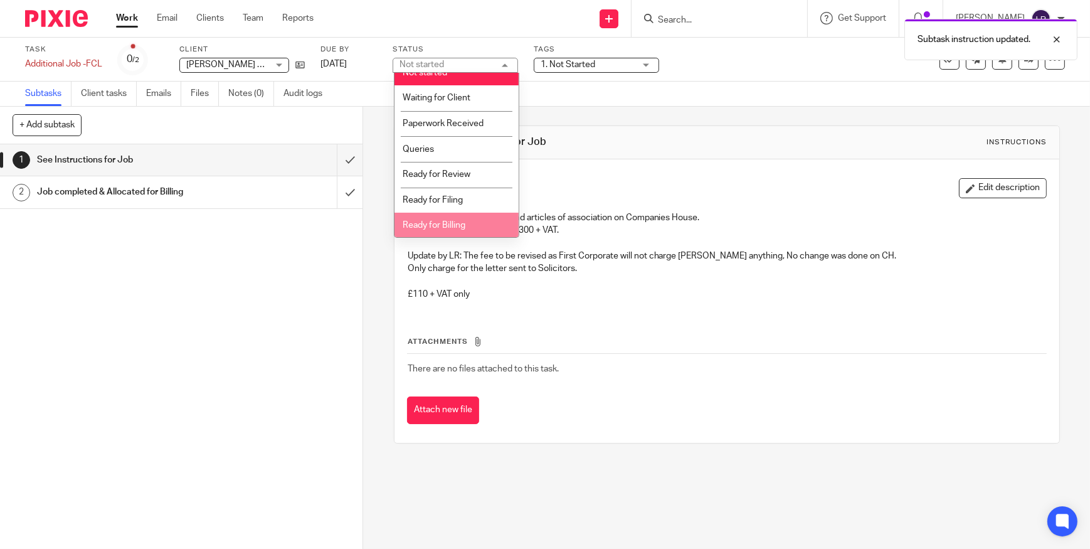
click at [451, 218] on li "Ready for Billing" at bounding box center [457, 226] width 124 height 26
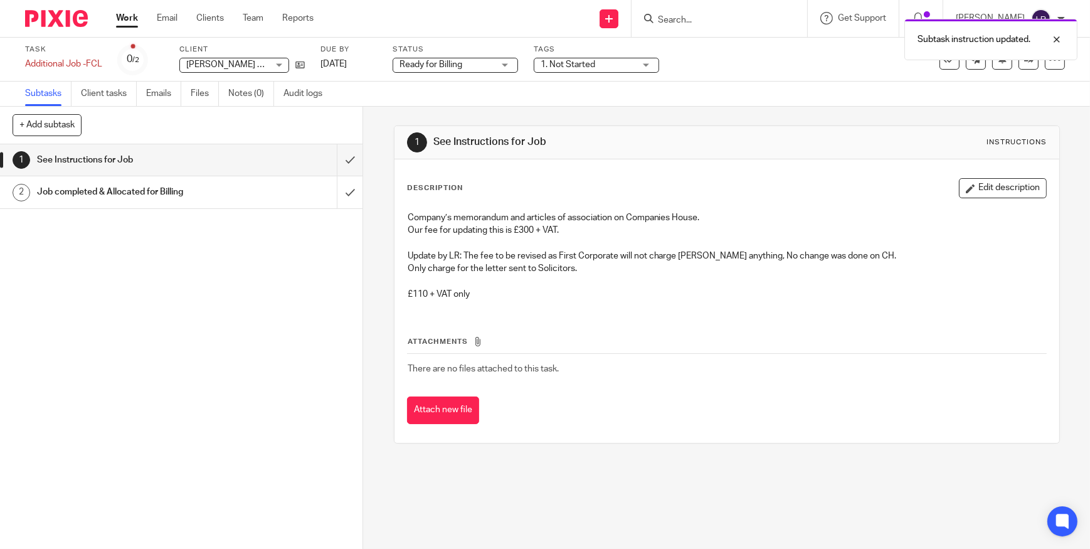
click at [574, 66] on span "1. Not Started" at bounding box center [568, 64] width 55 height 9
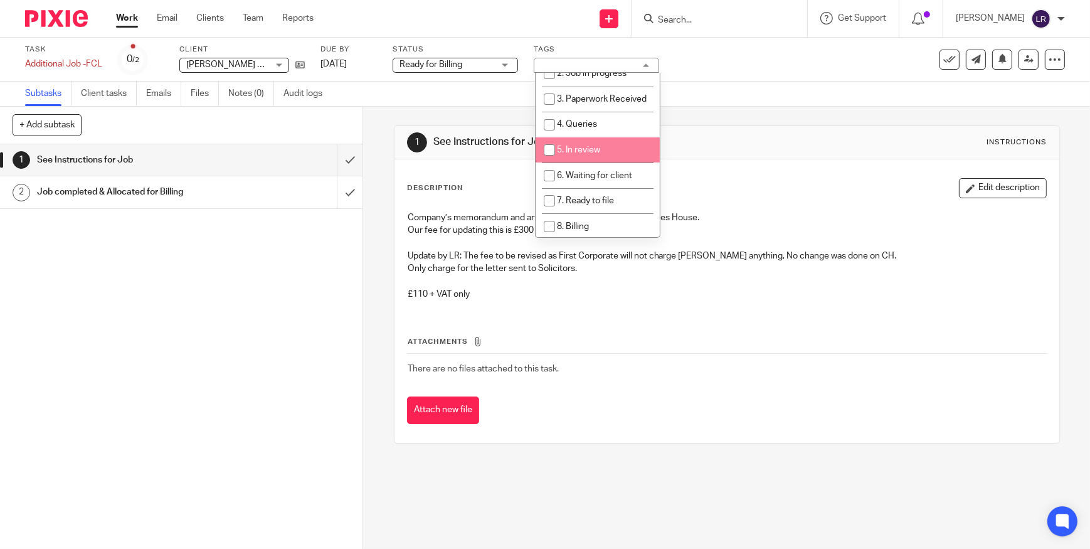
scroll to position [0, 0]
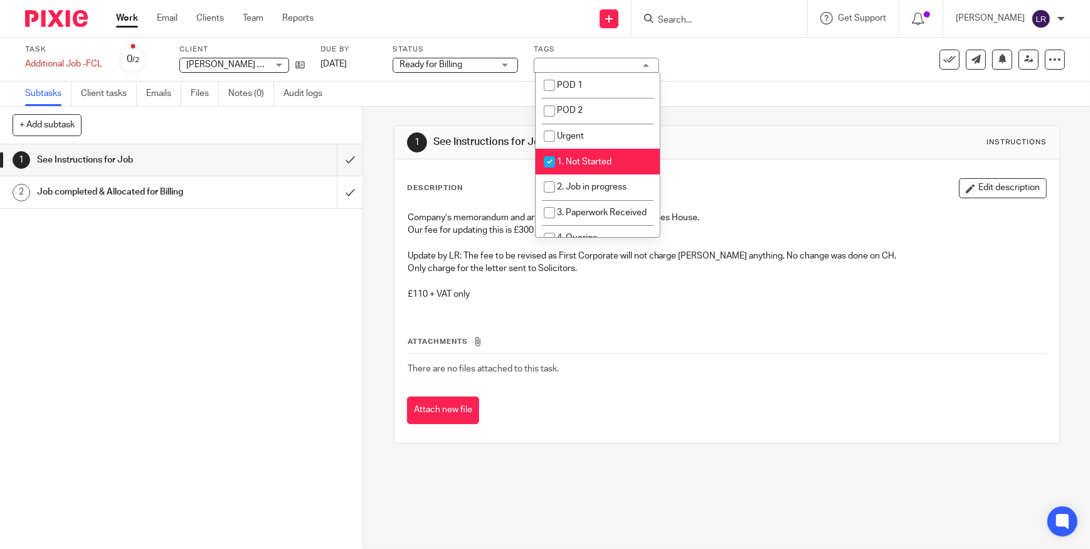
click at [583, 155] on li "1. Not Started" at bounding box center [598, 162] width 124 height 26
checkbox input "false"
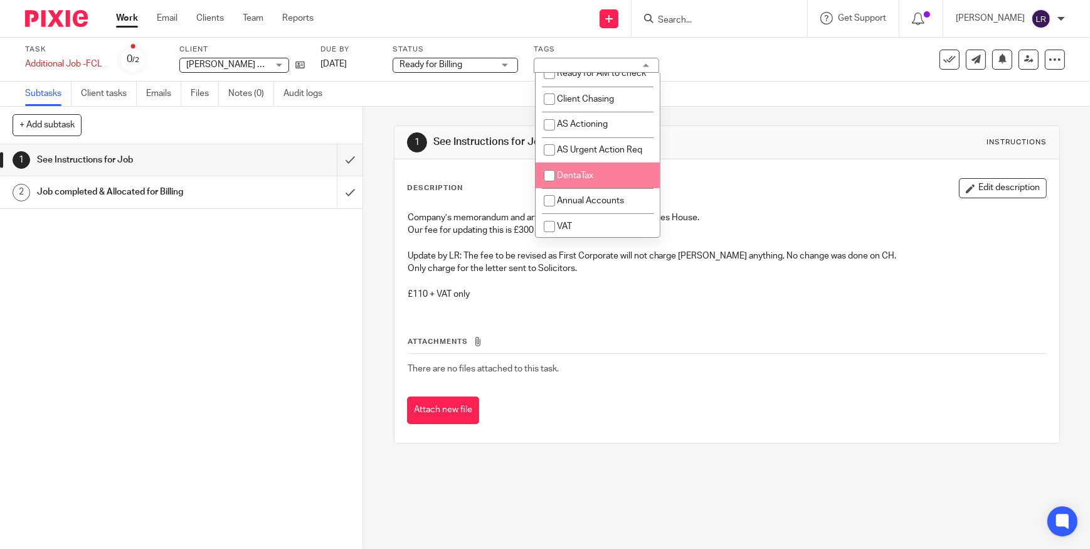
scroll to position [228, 0]
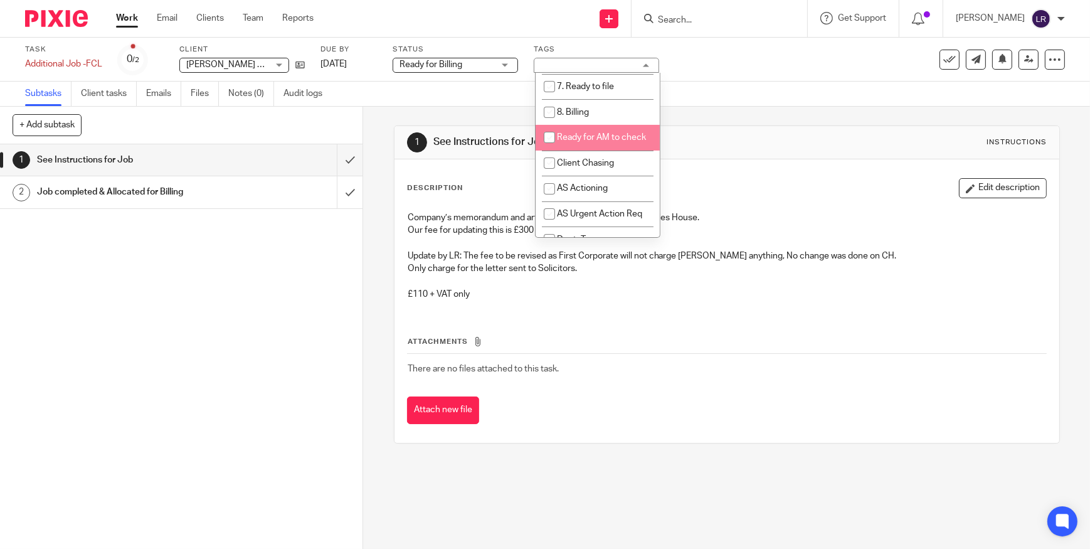
click at [589, 125] on li "8. Billing" at bounding box center [598, 112] width 124 height 26
checkbox input "true"
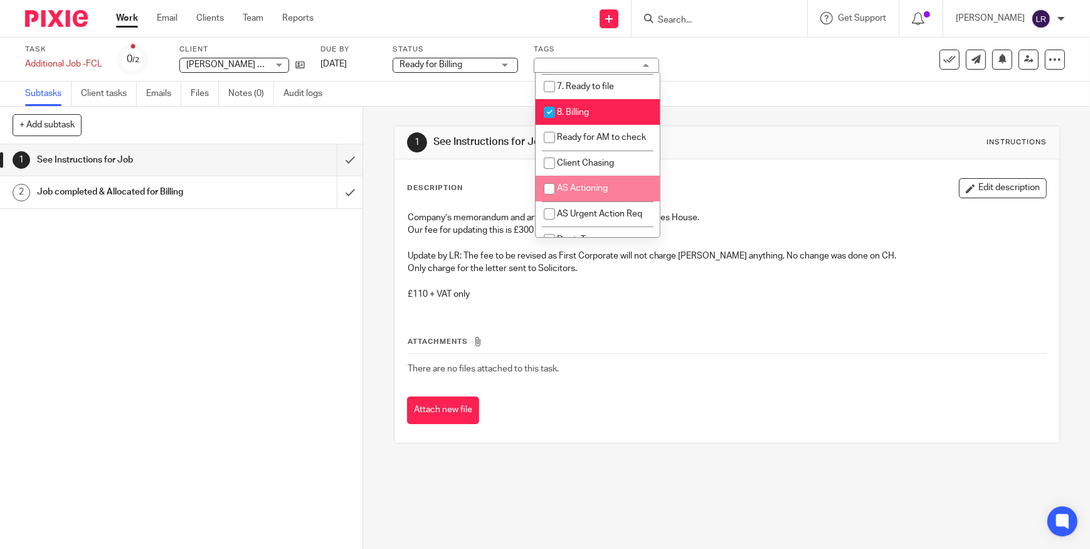
click at [466, 213] on p "Company’s memorandum and articles of association on Companies House." at bounding box center [727, 217] width 639 height 13
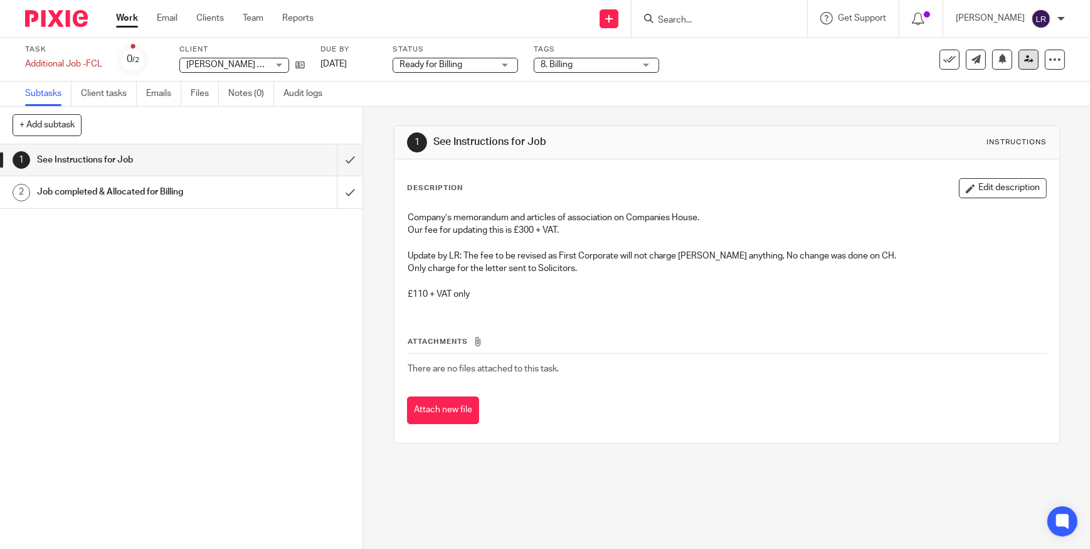
click at [1025, 61] on icon at bounding box center [1029, 59] width 9 height 9
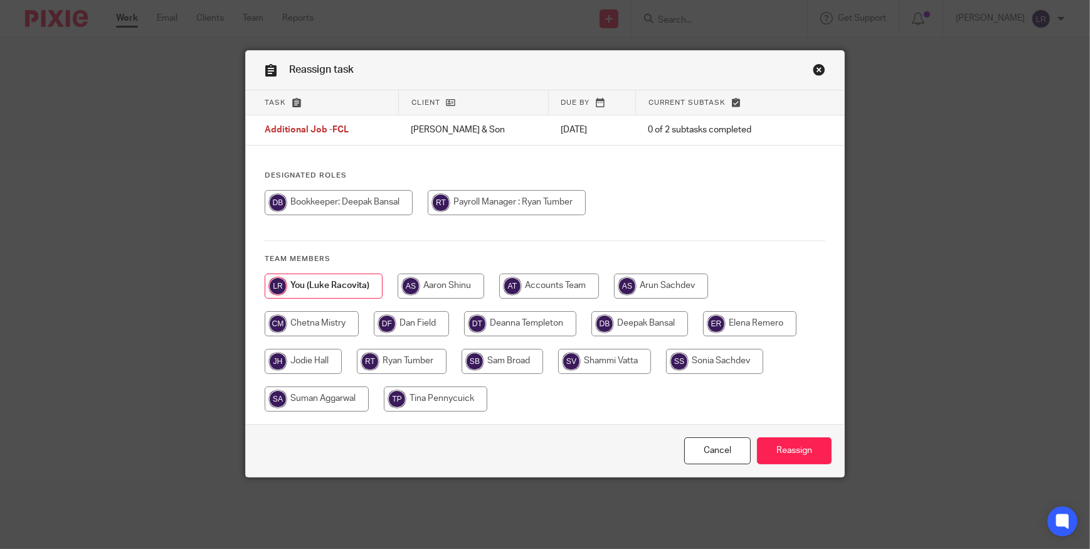
click at [819, 63] on link "Close this dialog window" at bounding box center [819, 71] width 13 height 17
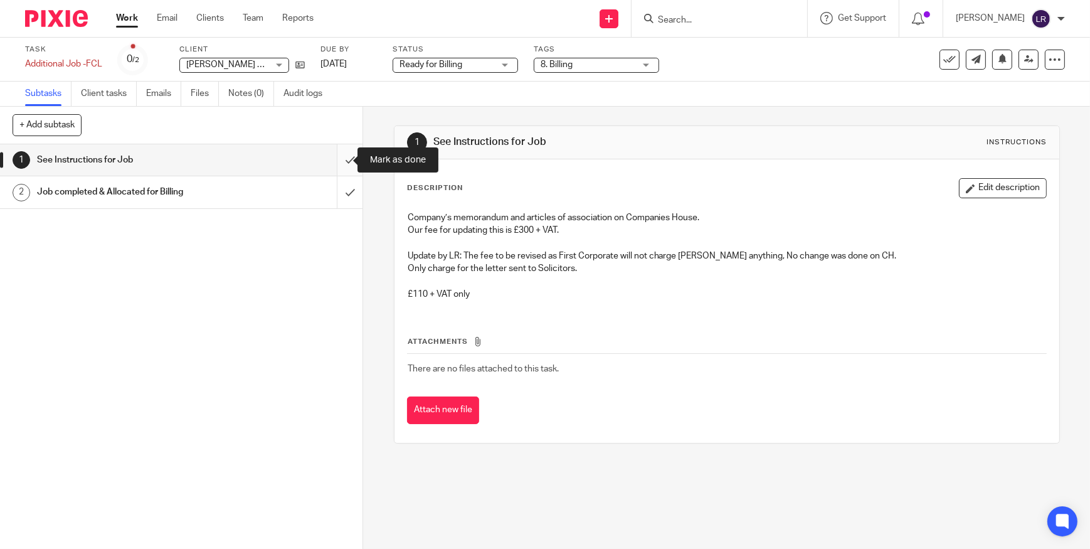
click at [340, 158] on input "submit" at bounding box center [181, 159] width 363 height 31
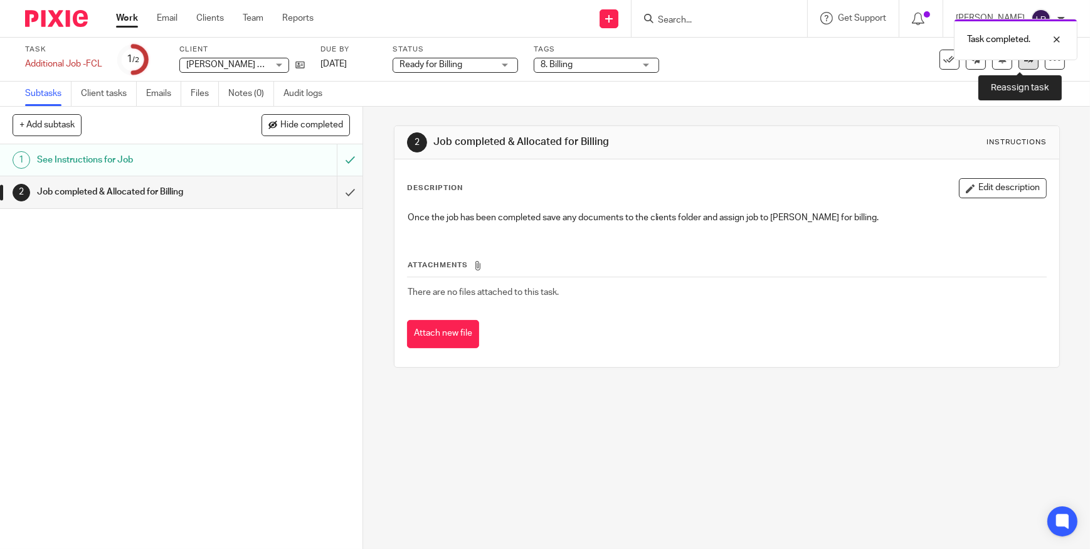
click at [1022, 68] on link at bounding box center [1029, 60] width 20 height 20
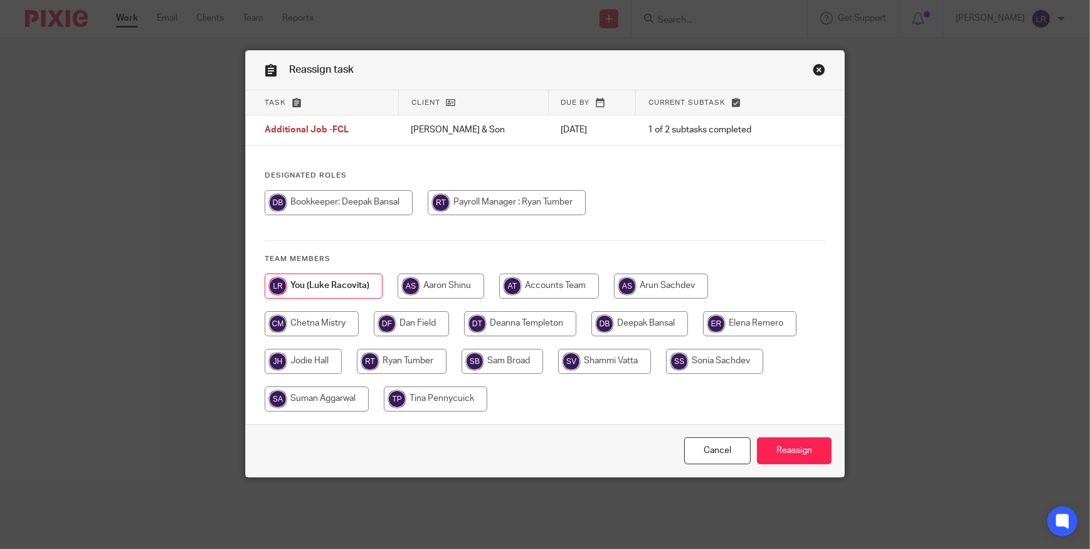
click at [518, 320] on input "radio" at bounding box center [520, 323] width 112 height 25
radio input "true"
click at [792, 449] on input "Reassign" at bounding box center [794, 450] width 75 height 27
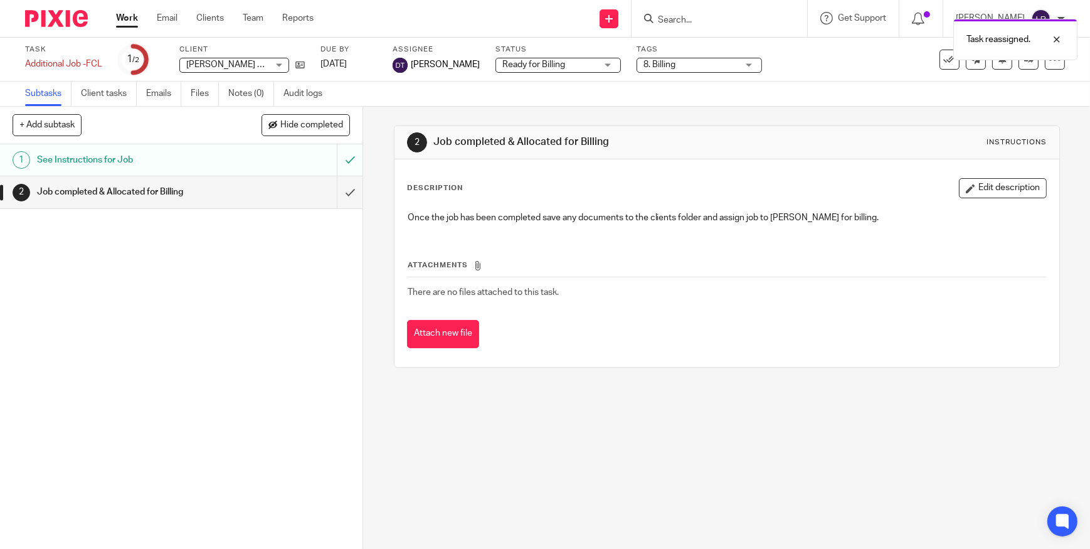
click at [53, 20] on img at bounding box center [56, 18] width 63 height 17
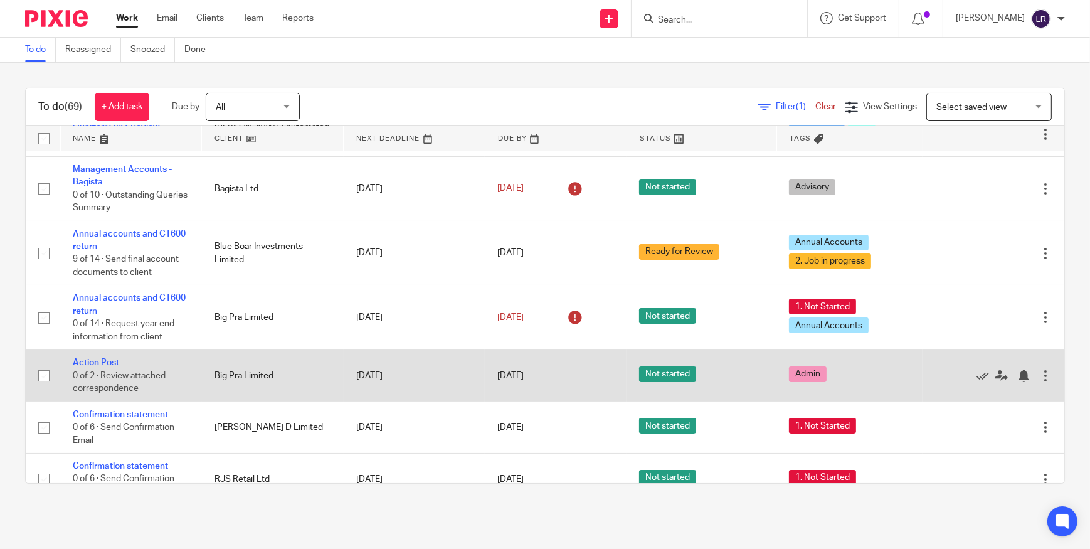
scroll to position [456, 0]
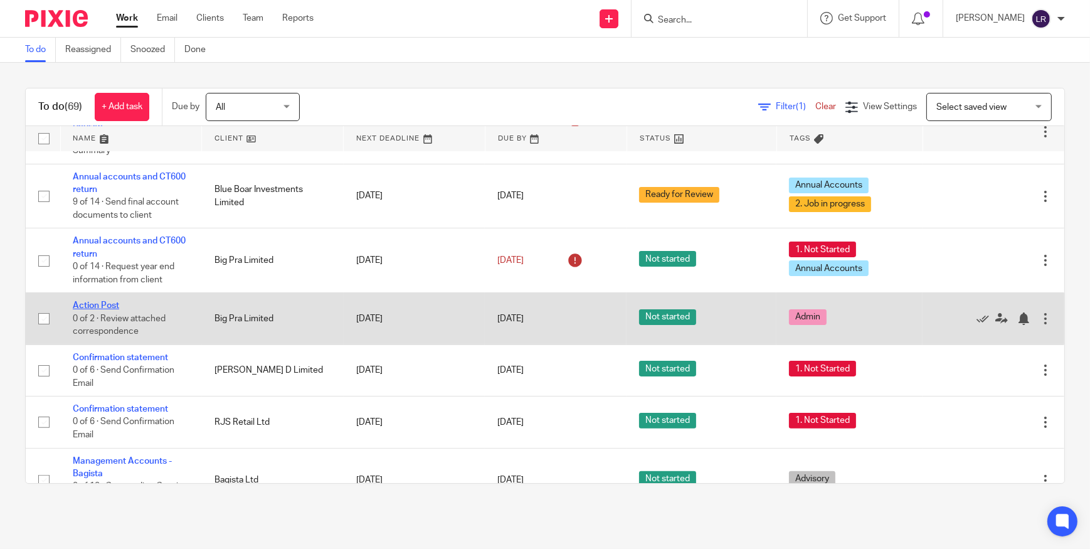
click at [107, 306] on link "Action Post" at bounding box center [96, 305] width 46 height 9
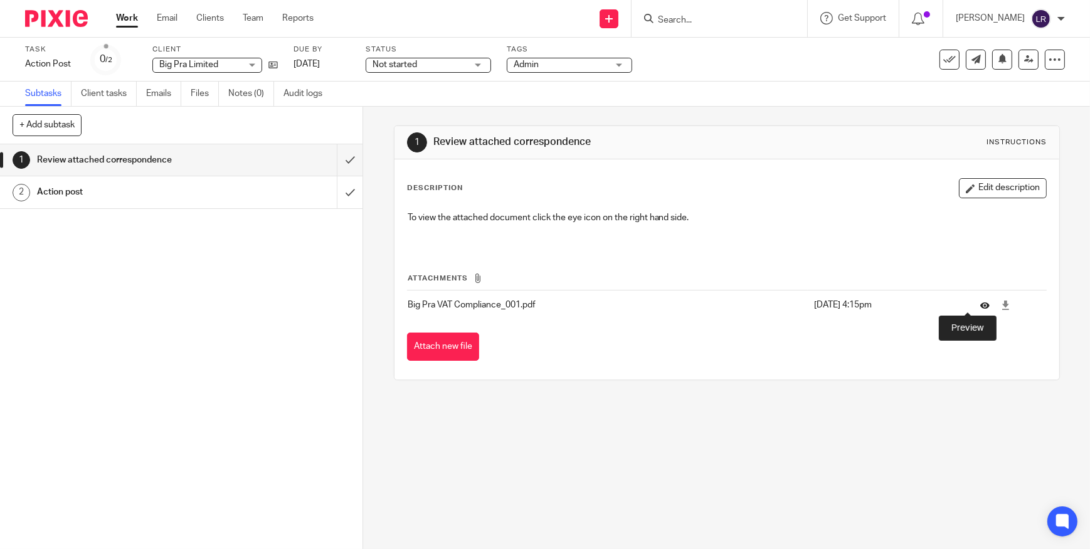
click at [981, 305] on icon at bounding box center [985, 305] width 9 height 9
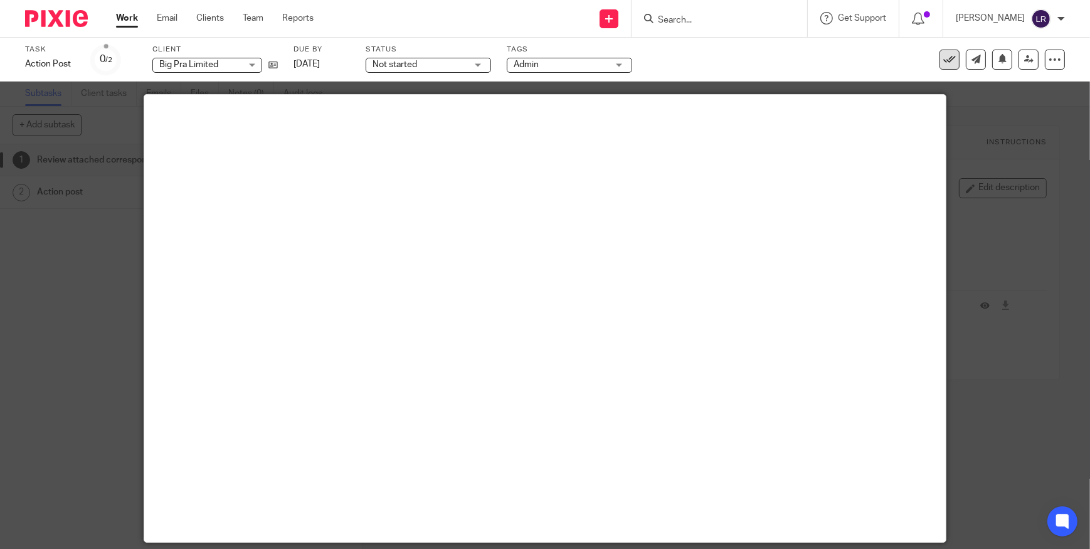
click at [944, 62] on icon at bounding box center [950, 59] width 13 height 13
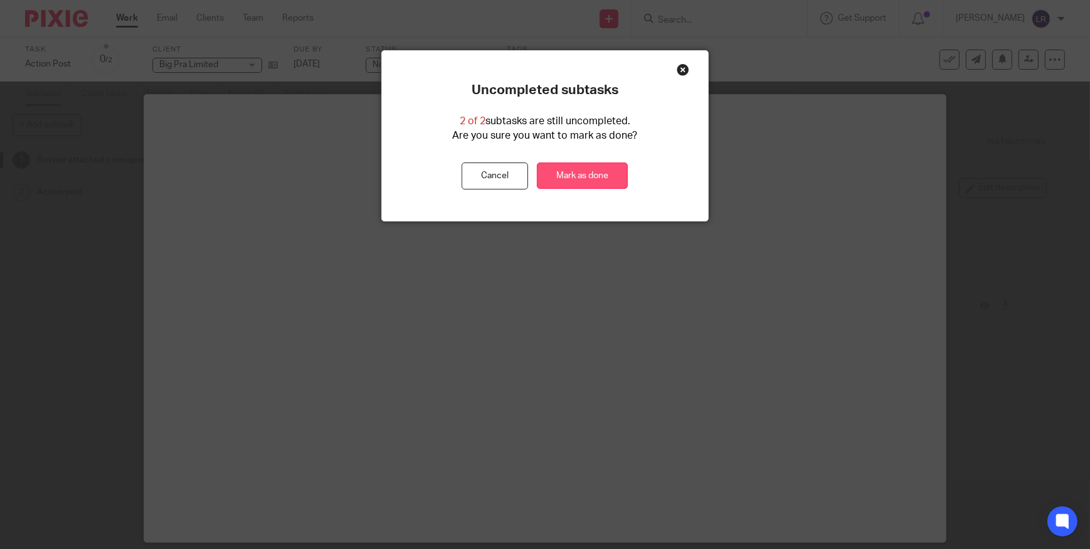
click at [568, 169] on link "Mark as done" at bounding box center [582, 175] width 91 height 27
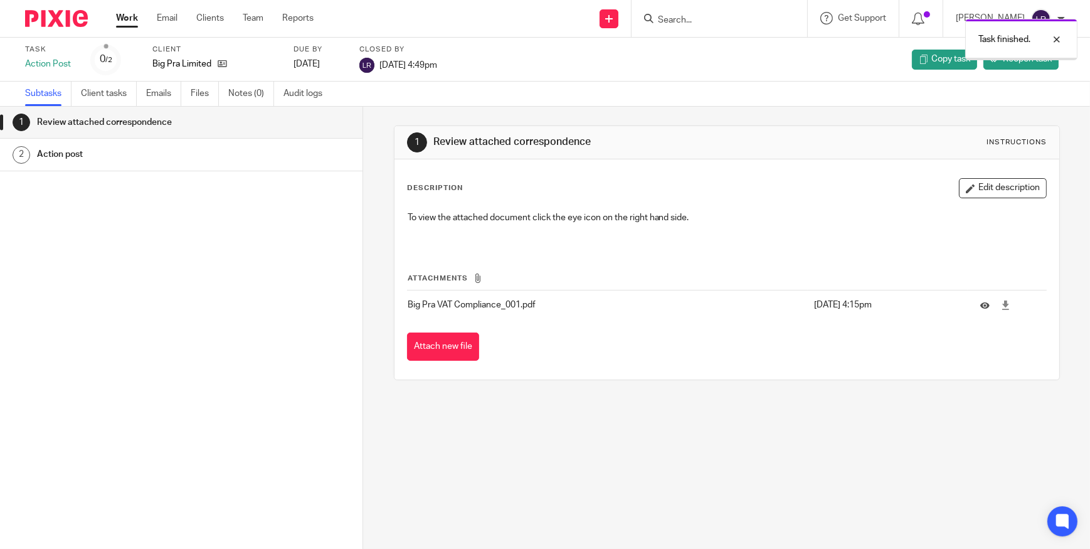
click at [58, 23] on img at bounding box center [56, 18] width 63 height 17
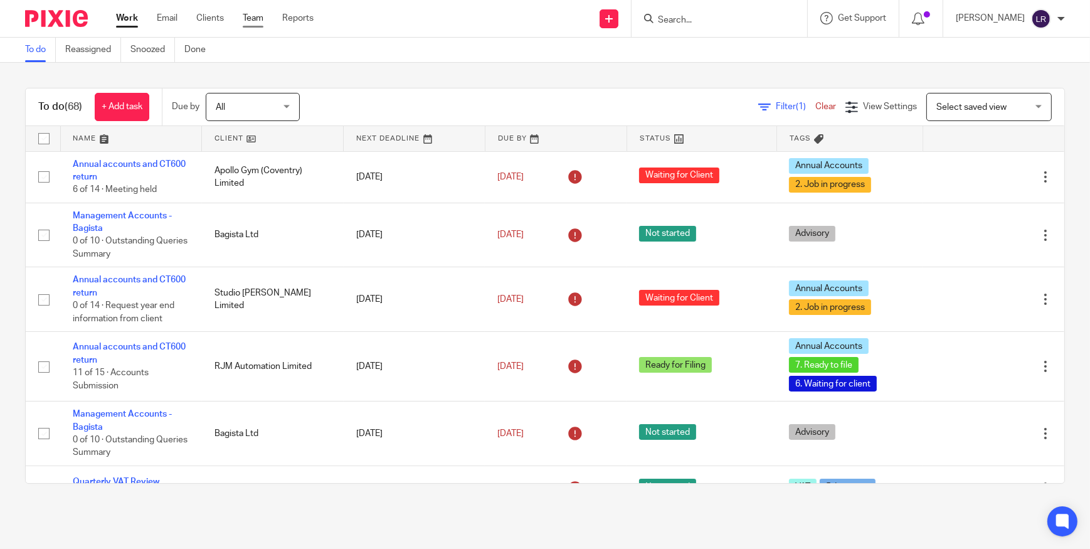
click at [259, 18] on link "Team" at bounding box center [253, 18] width 21 height 13
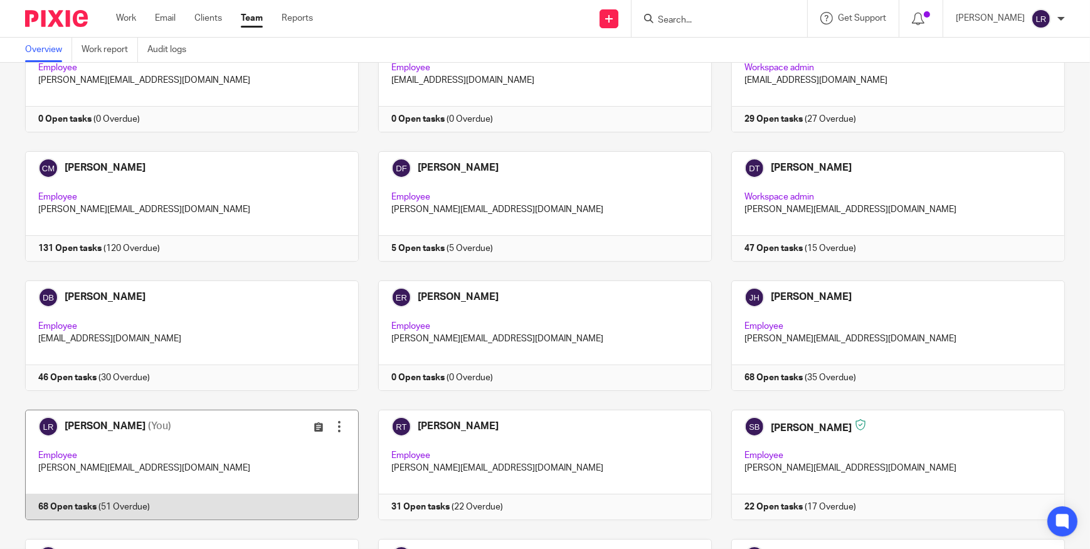
scroll to position [114, 0]
click at [104, 461] on link at bounding box center [182, 464] width 353 height 110
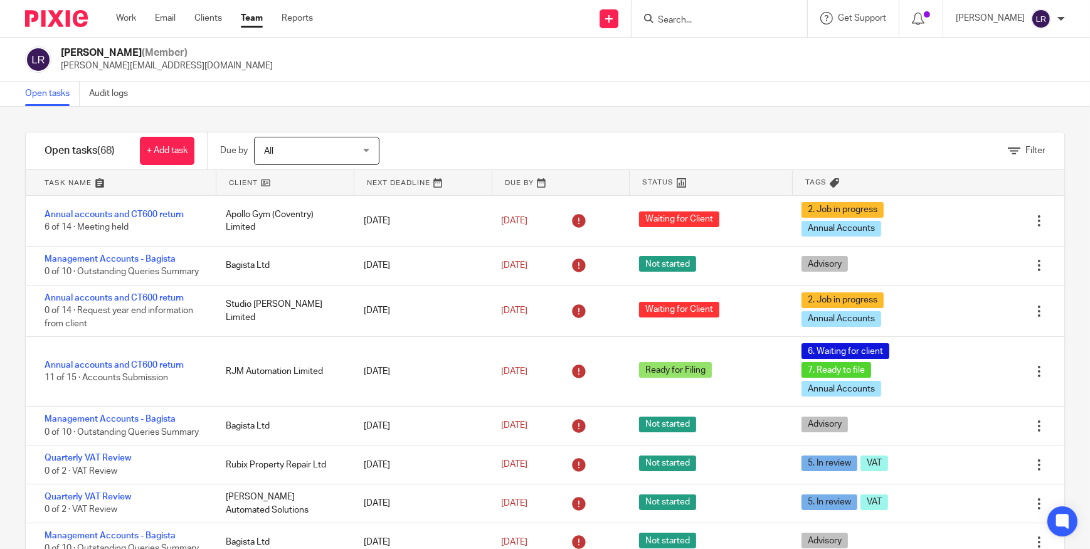
click at [252, 16] on link "Team" at bounding box center [252, 18] width 22 height 13
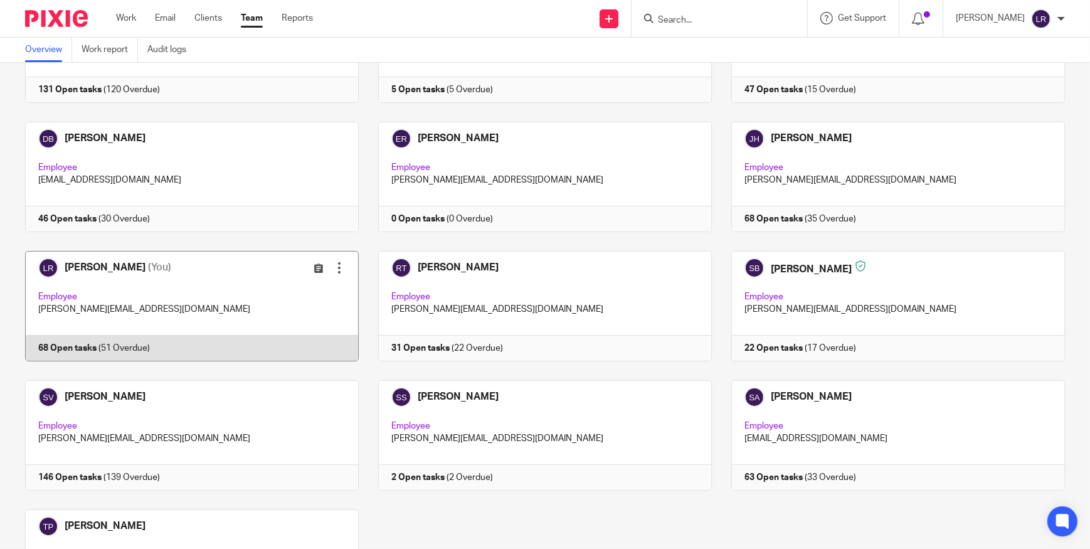
scroll to position [285, 0]
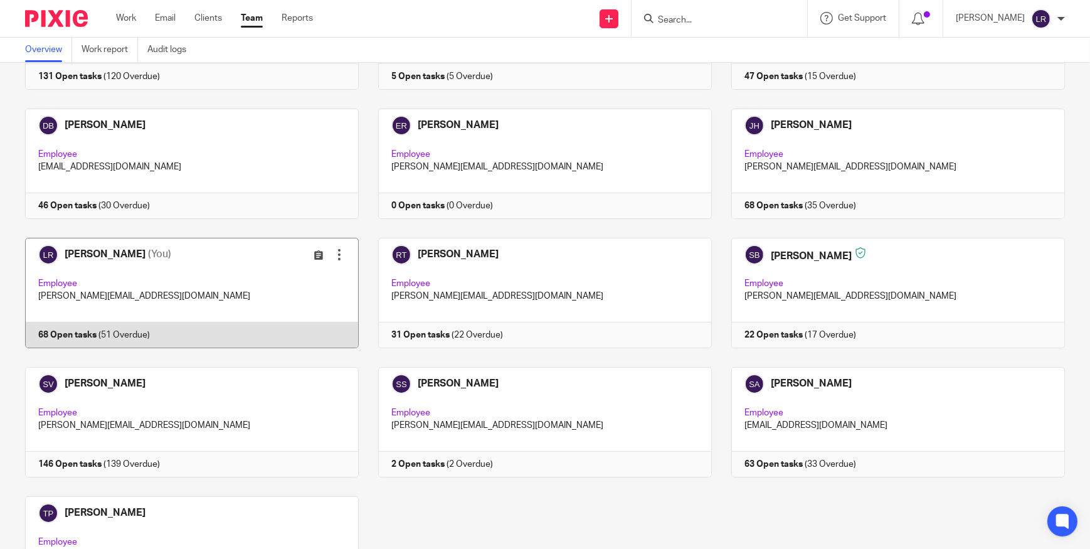
click at [115, 269] on link at bounding box center [182, 293] width 353 height 110
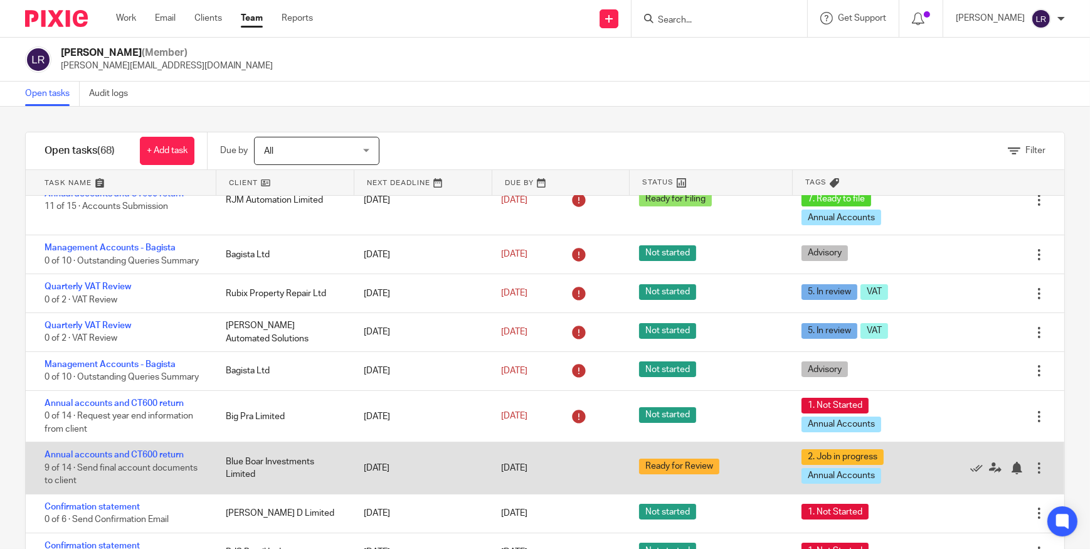
scroll to position [171, 0]
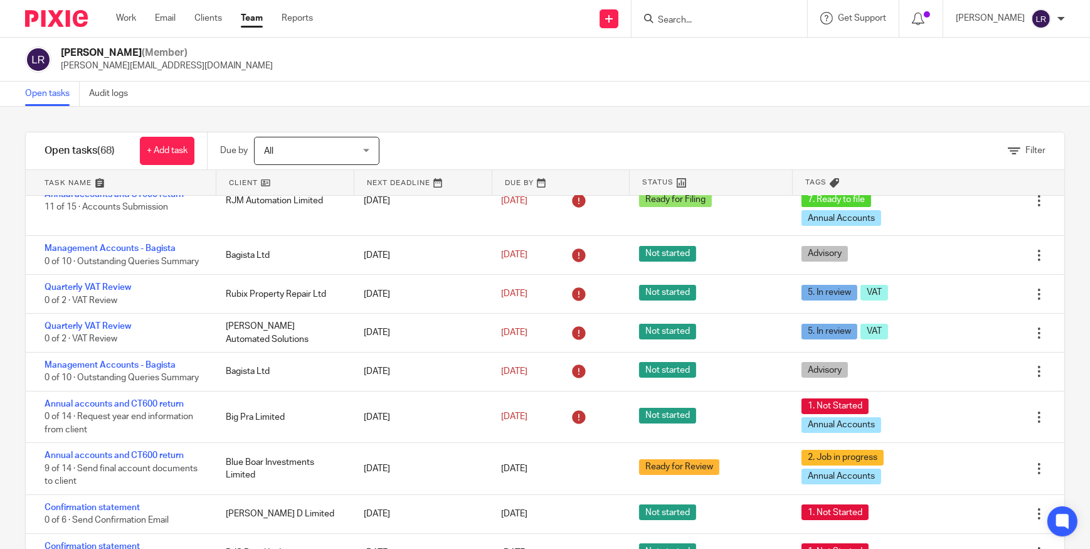
click at [696, 18] on input "Search" at bounding box center [713, 20] width 113 height 11
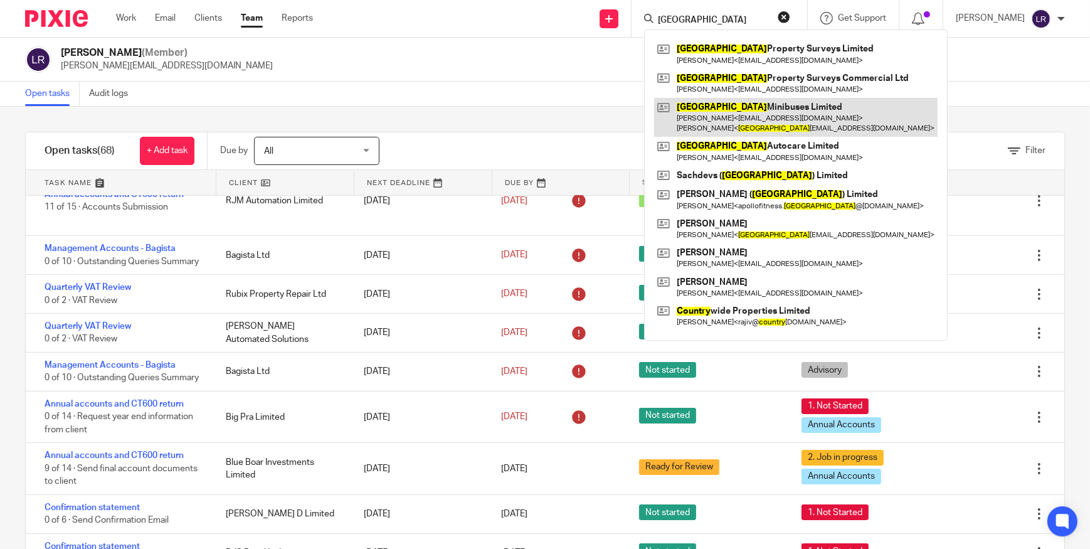
type input "[GEOGRAPHIC_DATA]"
click at [757, 121] on link at bounding box center [796, 117] width 284 height 39
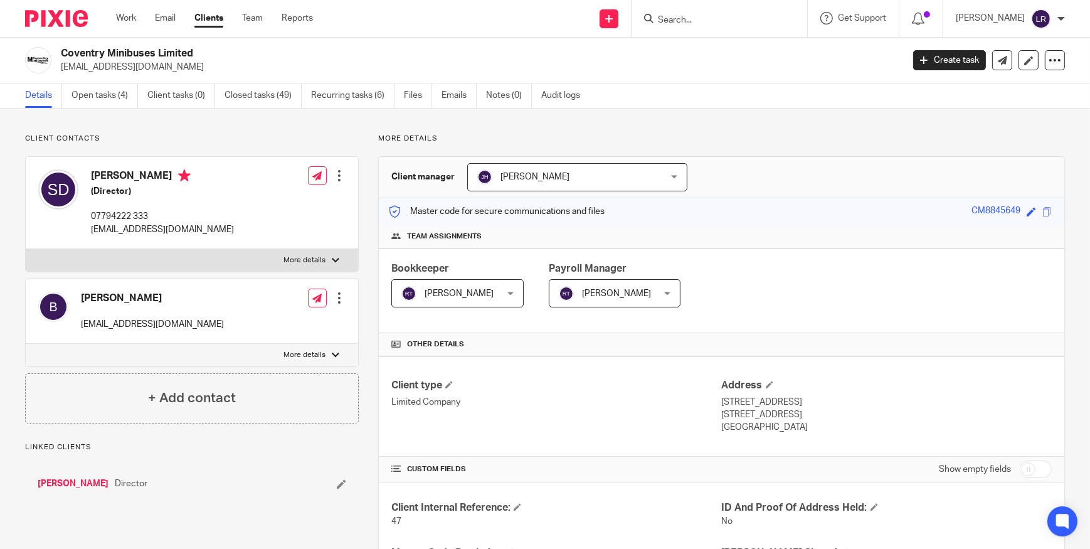
click at [434, 100] on ul "Details Open tasks (4) Client tasks (0) Closed tasks (49) Recurring tasks (6) F…" at bounding box center [312, 95] width 574 height 24
click at [454, 98] on link "Emails" at bounding box center [459, 95] width 35 height 24
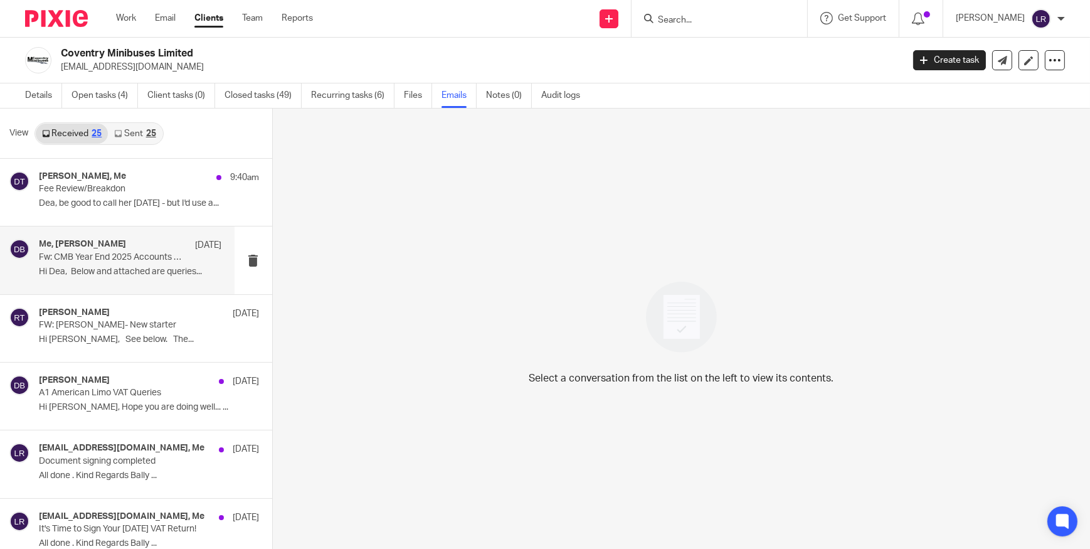
click at [82, 256] on p "Fw: CMB Year End 2025 Accounts queries" at bounding box center [112, 257] width 146 height 11
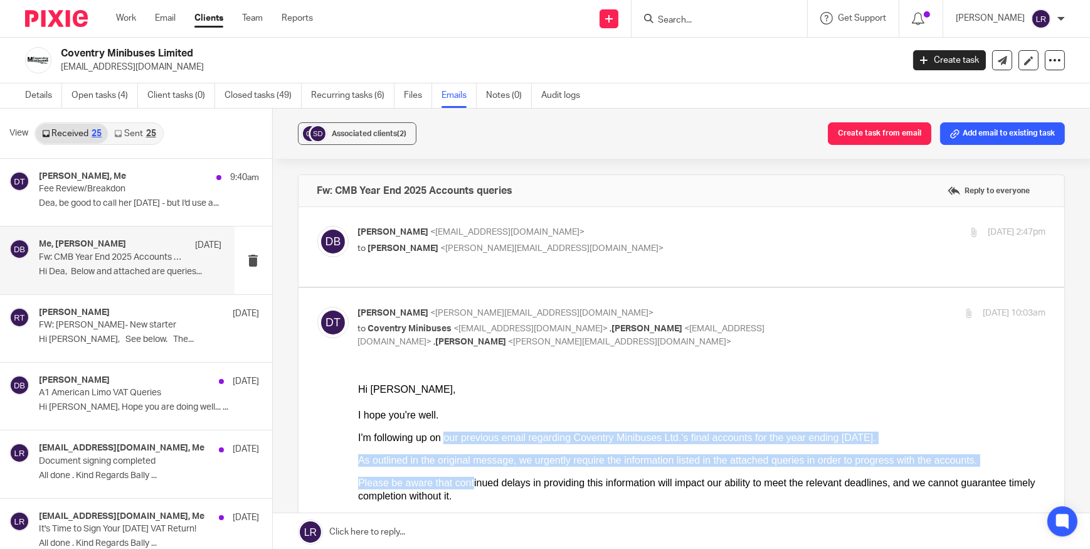
drag, startPoint x: 438, startPoint y: 440, endPoint x: 463, endPoint y: 486, distance: 52.8
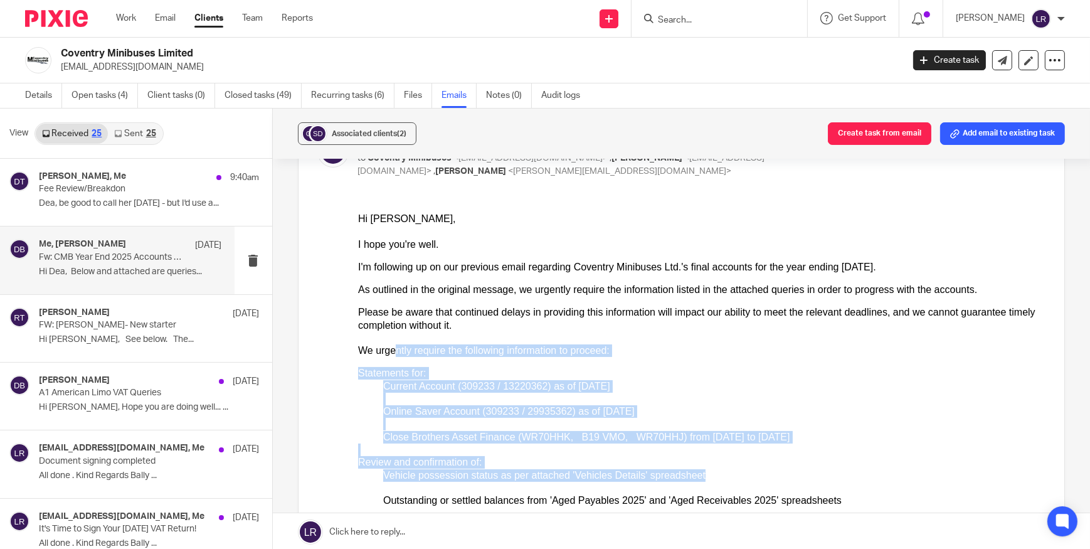
drag, startPoint x: 446, startPoint y: 363, endPoint x: 742, endPoint y: 477, distance: 316.8
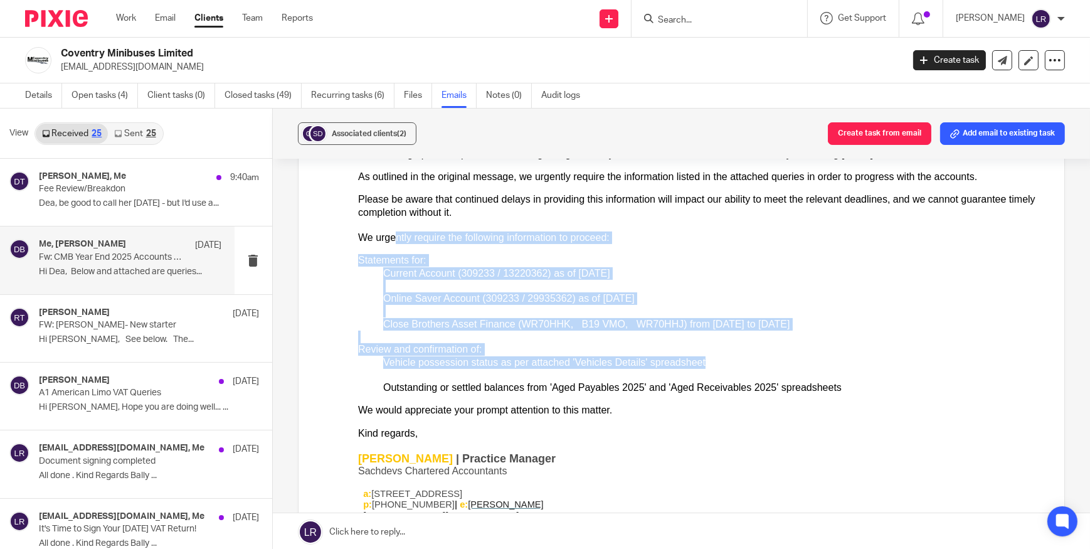
scroll to position [285, 0]
click at [410, 366] on div "Vehicle possession status as per attached 'Vehicles Details' spreadsheet" at bounding box center [714, 361] width 663 height 13
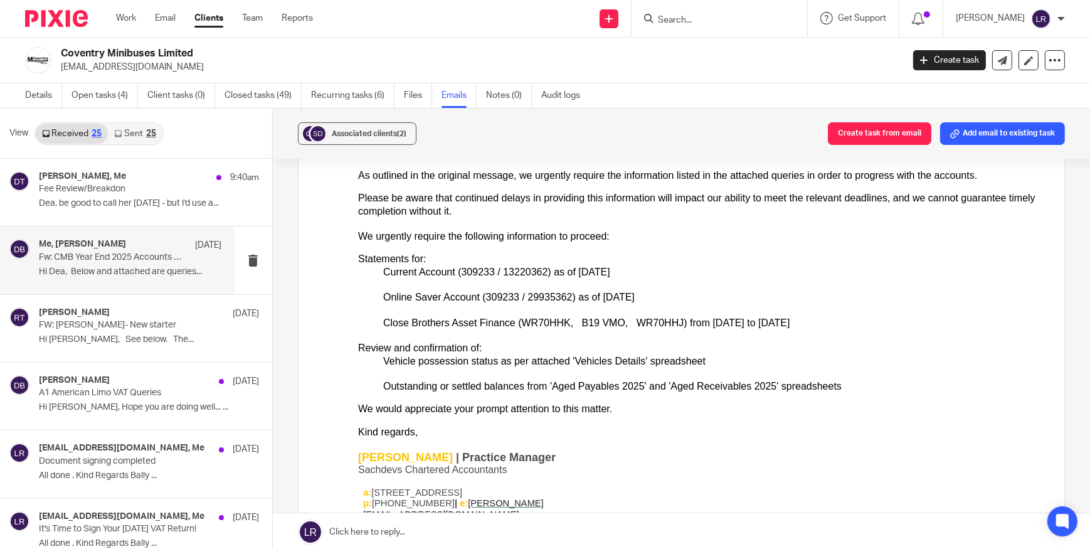
drag, startPoint x: 711, startPoint y: 436, endPoint x: 457, endPoint y: 349, distance: 269.0
click at [432, 346] on div "Review and confirmation of:" at bounding box center [702, 348] width 688 height 13
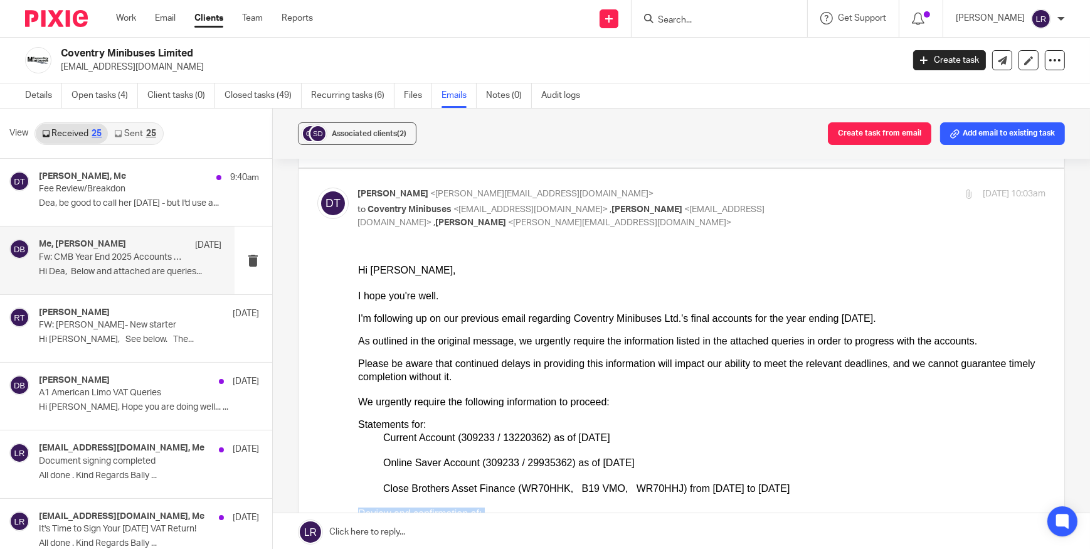
scroll to position [0, 0]
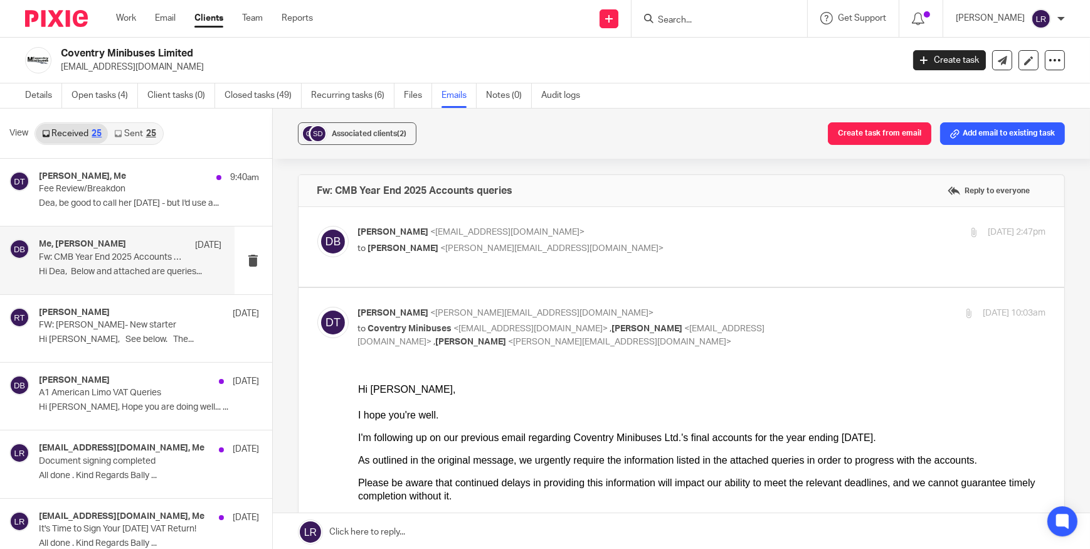
click at [592, 250] on p "to [PERSON_NAME] <[PERSON_NAME][EMAIL_ADDRESS][DOMAIN_NAME]>" at bounding box center [587, 248] width 459 height 13
checkbox input "true"
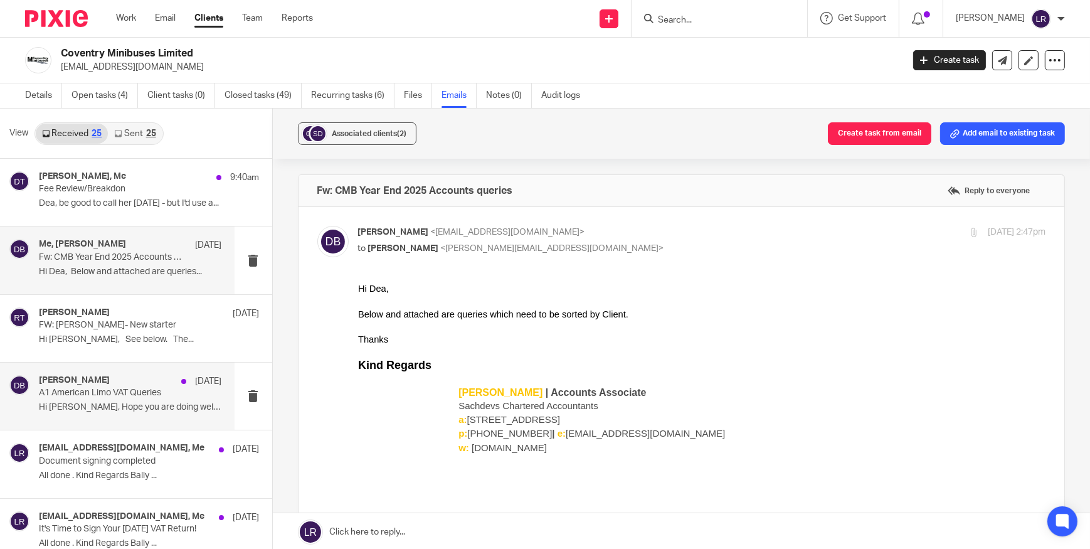
click at [114, 393] on p "A1 American Limo VAT Queries" at bounding box center [112, 393] width 146 height 11
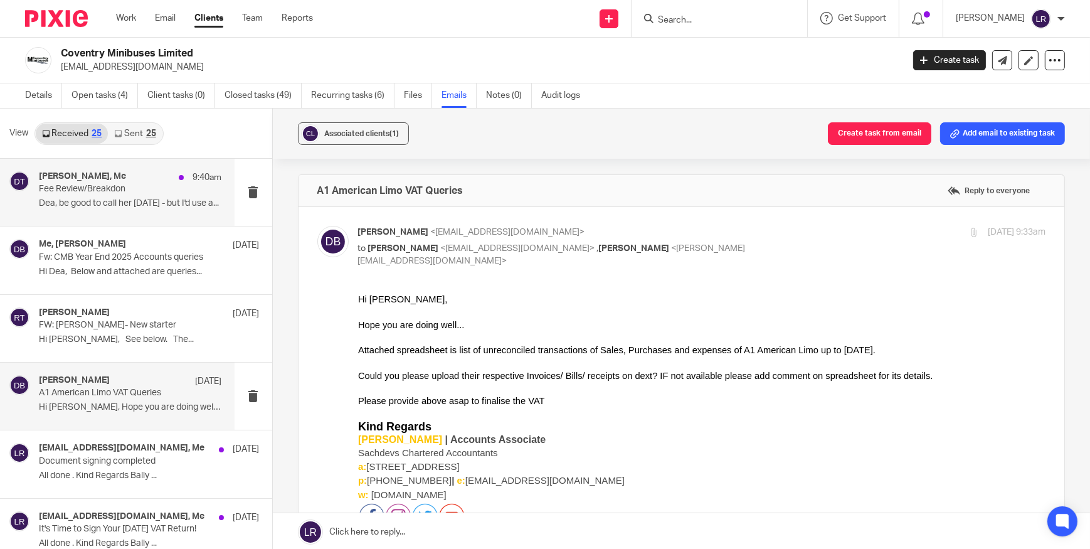
click at [104, 185] on p "Fee Review/Breakdon" at bounding box center [112, 189] width 146 height 11
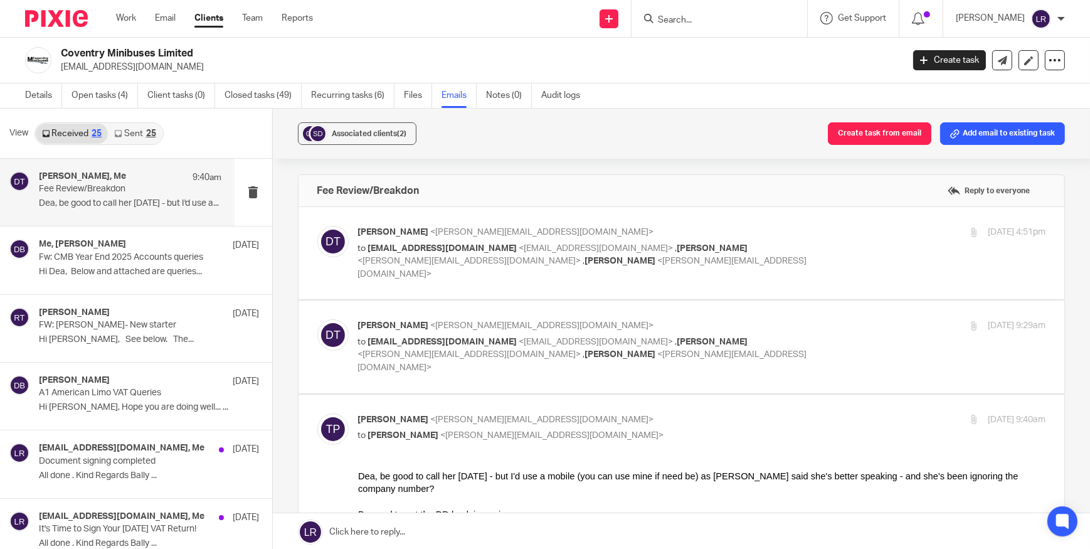
click at [537, 338] on p "to [EMAIL_ADDRESS][DOMAIN_NAME] <[EMAIL_ADDRESS][DOMAIN_NAME]> , [PERSON_NAME] …" at bounding box center [587, 355] width 459 height 39
checkbox input "true"
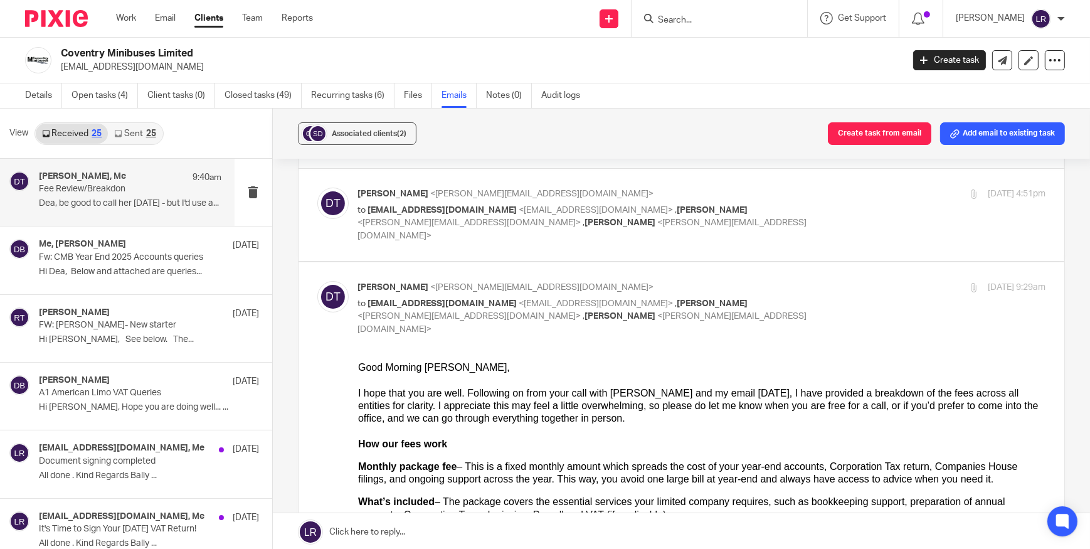
scroll to position [56, 0]
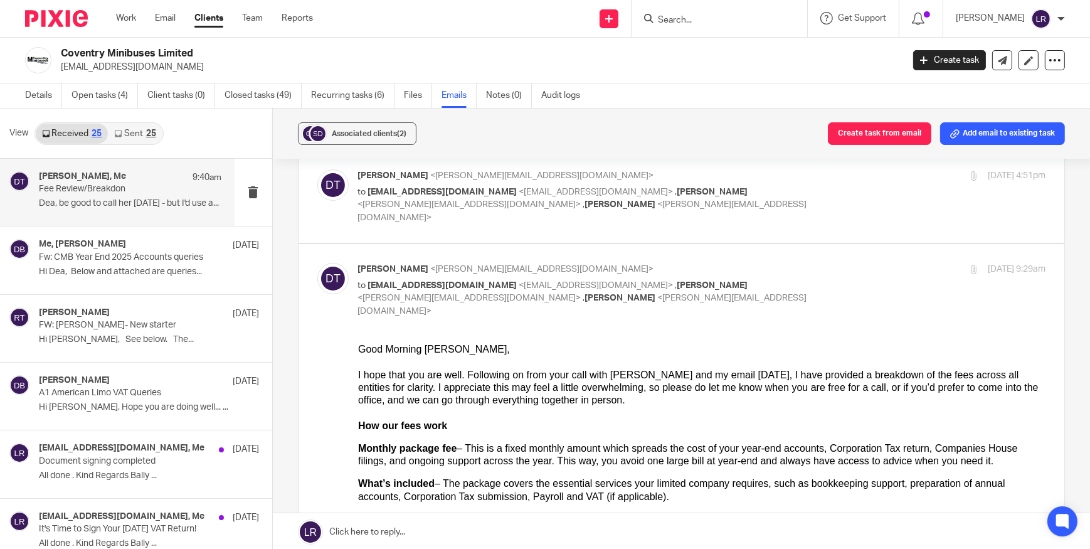
click at [502, 213] on label at bounding box center [682, 197] width 767 height 92
click at [317, 169] on input "checkbox" at bounding box center [317, 169] width 1 height 1
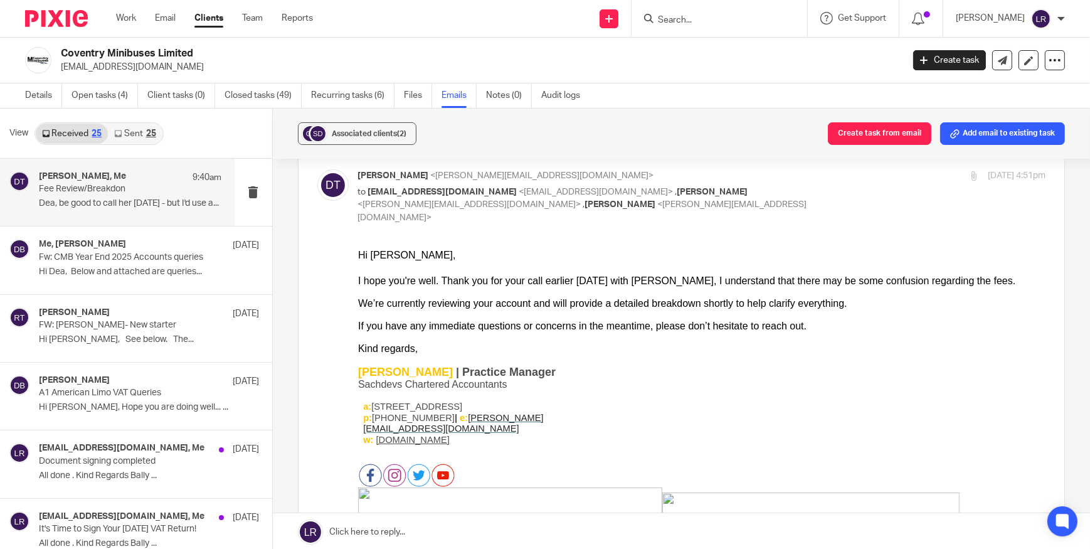
scroll to position [0, 0]
click at [577, 220] on div "[PERSON_NAME] <[PERSON_NAME][EMAIL_ADDRESS][DOMAIN_NAME]> to [EMAIL_ADDRESS][DO…" at bounding box center [681, 469] width 729 height 600
click at [541, 200] on p "to [EMAIL_ADDRESS][DOMAIN_NAME] <[EMAIL_ADDRESS][DOMAIN_NAME]> , [PERSON_NAME] …" at bounding box center [587, 205] width 459 height 39
checkbox input "false"
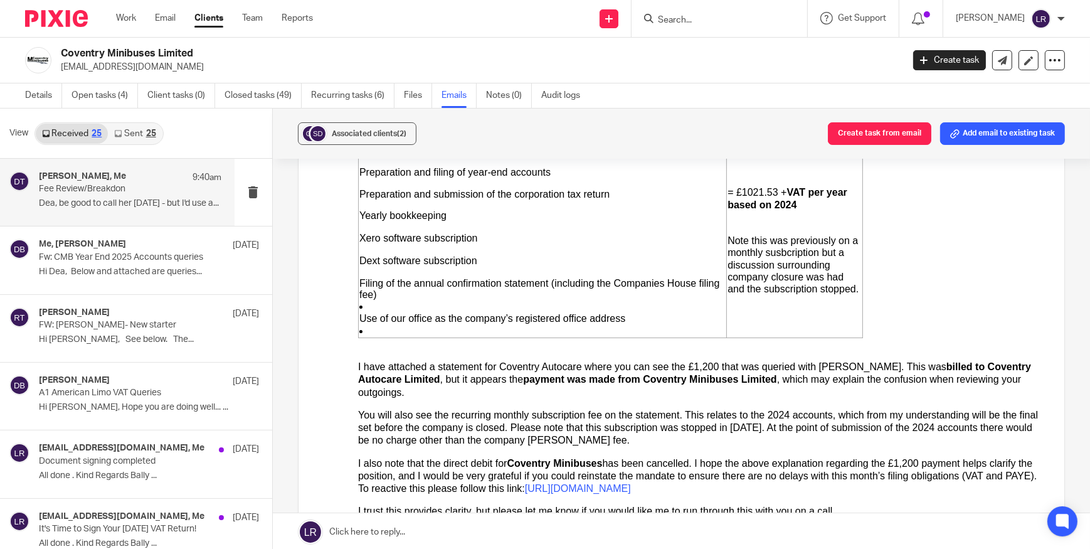
scroll to position [1882, 0]
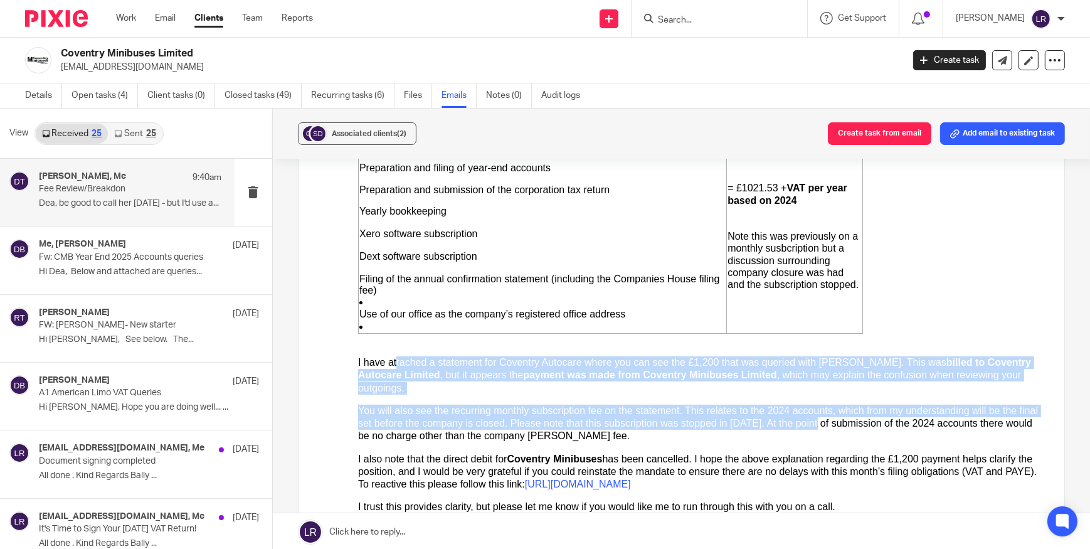
drag, startPoint x: 391, startPoint y: 385, endPoint x: 735, endPoint y: 433, distance: 347.7
click at [735, 433] on div "Coventry Autocare Limited Services included: Fee (yearly): Preparation and fili…" at bounding box center [702, 470] width 688 height 719
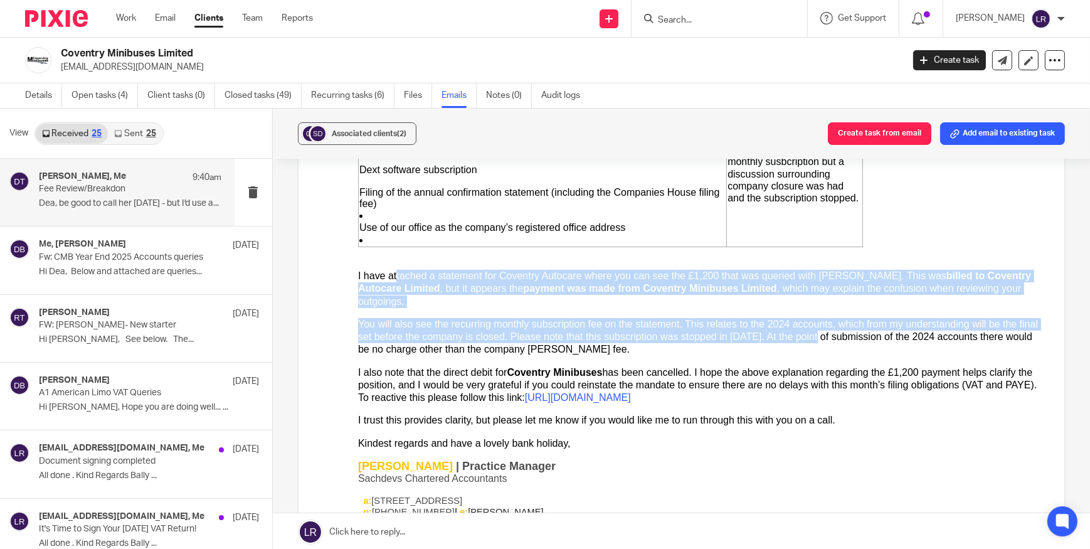
scroll to position [1996, 0]
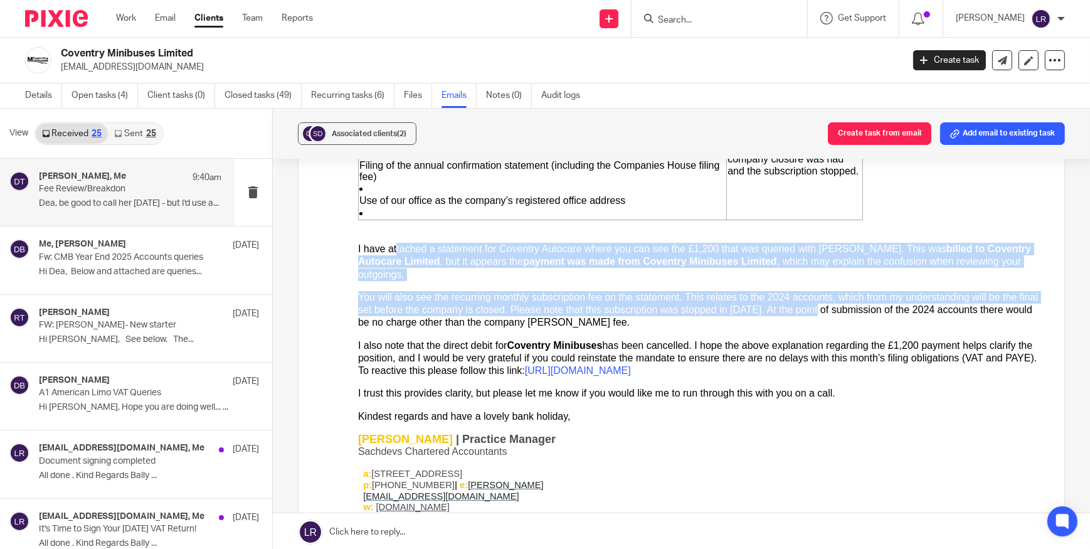
click at [411, 312] on div "You will also see the recurring monthly subscription fee on the statement. This…" at bounding box center [702, 310] width 688 height 38
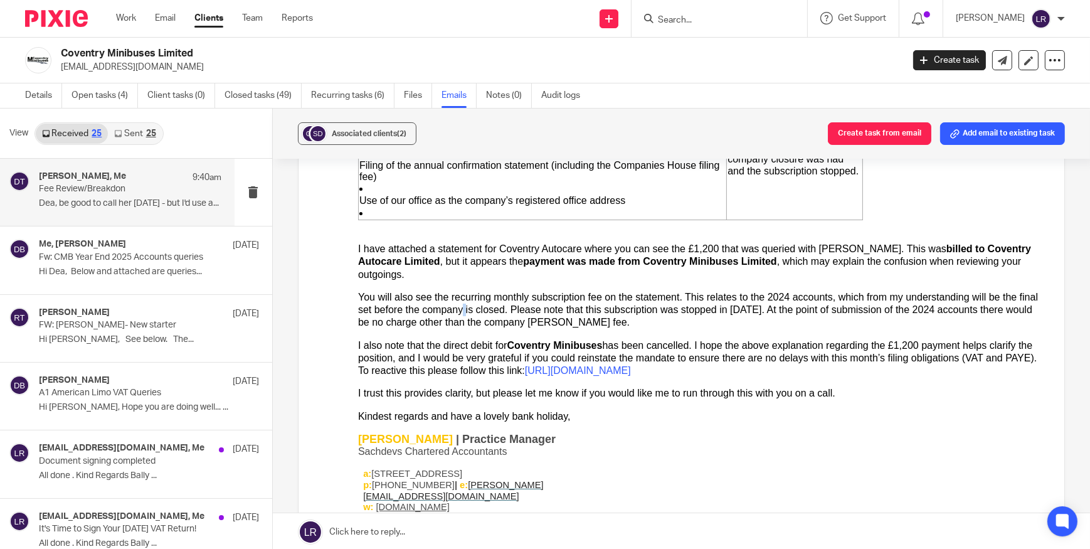
click at [411, 312] on div "You will also see the recurring monthly subscription fee on the statement. This…" at bounding box center [702, 310] width 688 height 38
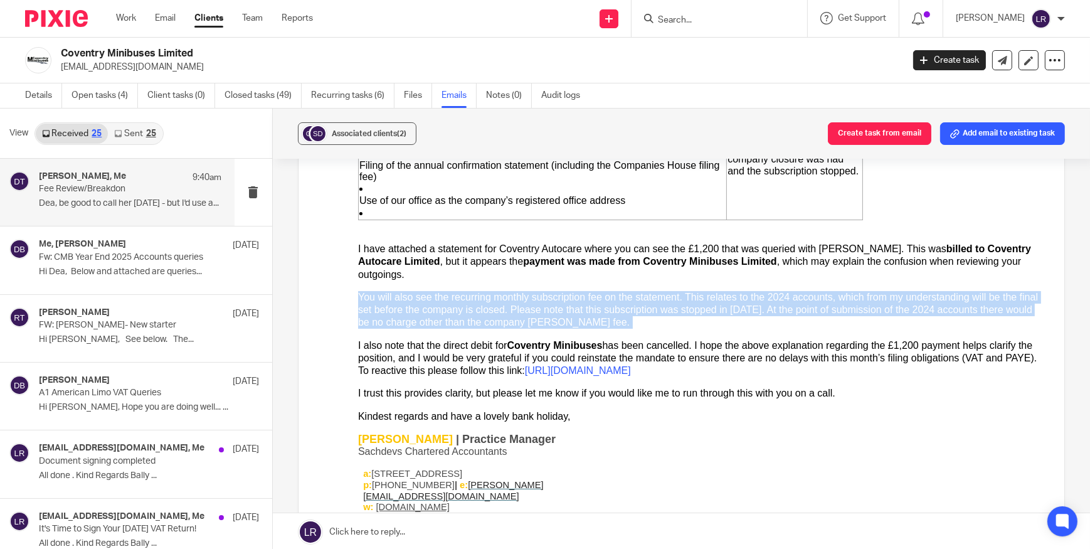
click at [411, 312] on div "You will also see the recurring monthly subscription fee on the statement. This…" at bounding box center [702, 310] width 688 height 38
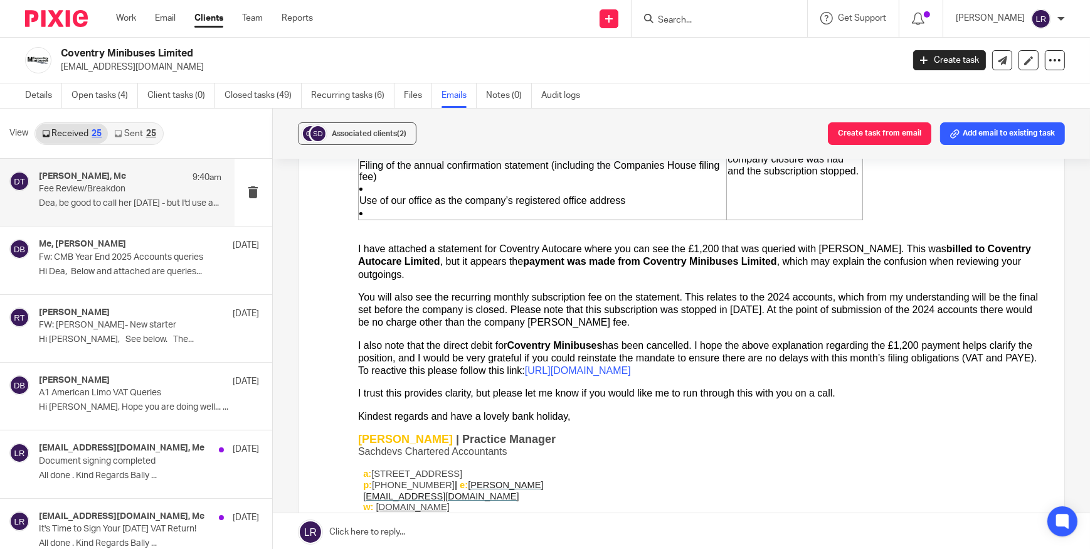
drag, startPoint x: 411, startPoint y: 312, endPoint x: 384, endPoint y: 351, distance: 47.3
click at [384, 351] on div "I also note that the direct debit for Coventry Minibuses has been cancelled. I …" at bounding box center [702, 358] width 688 height 38
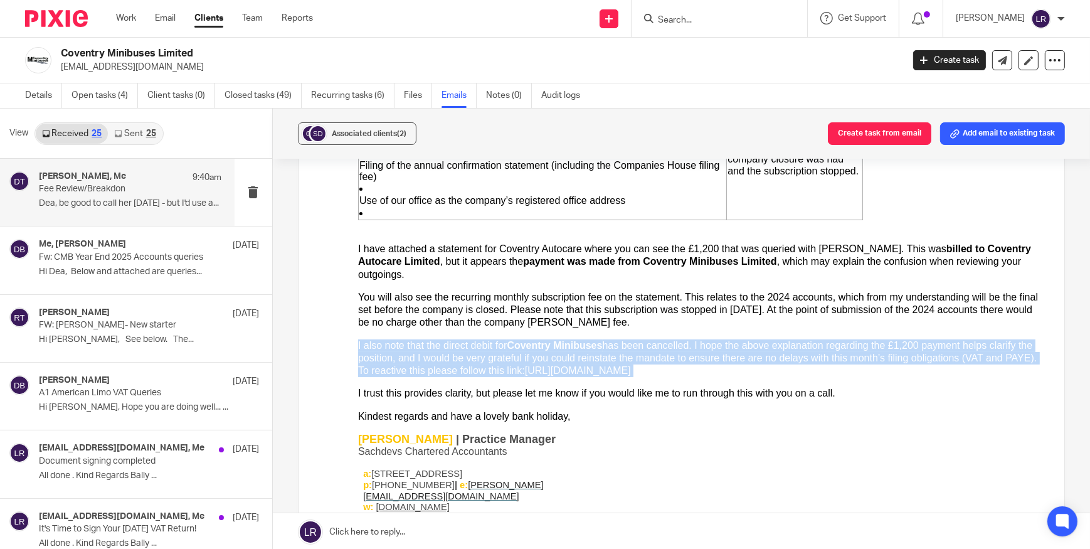
click at [384, 351] on div "I also note that the direct debit for Coventry Minibuses has been cancelled. I …" at bounding box center [702, 358] width 688 height 38
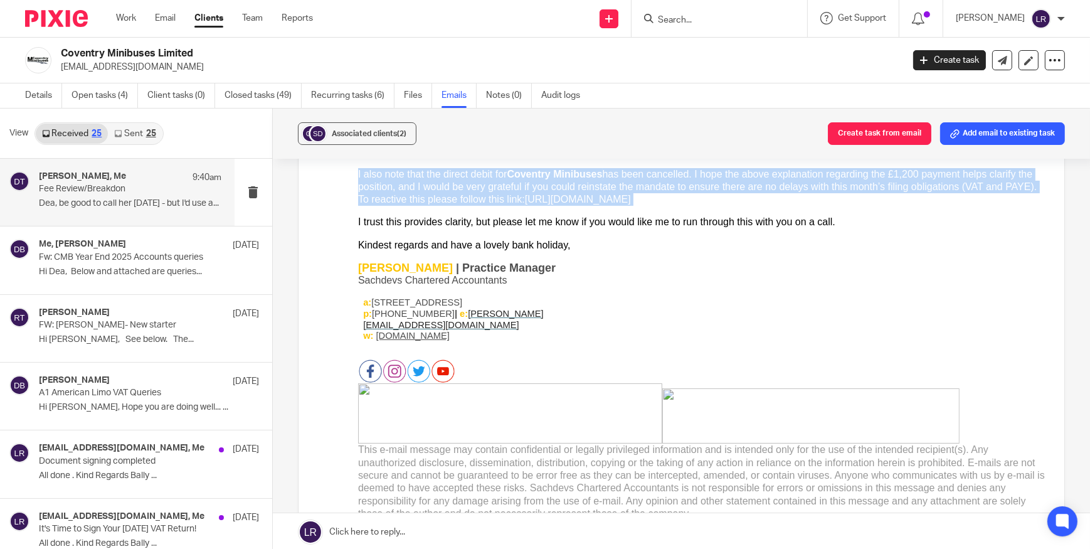
scroll to position [2395, 0]
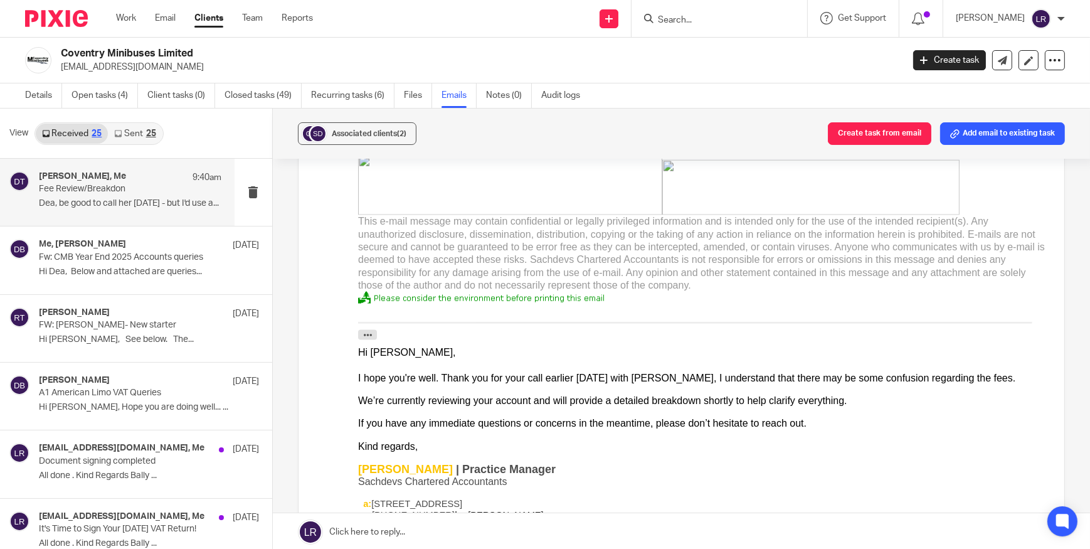
click at [60, 13] on img at bounding box center [56, 18] width 63 height 17
